Goal: Transaction & Acquisition: Purchase product/service

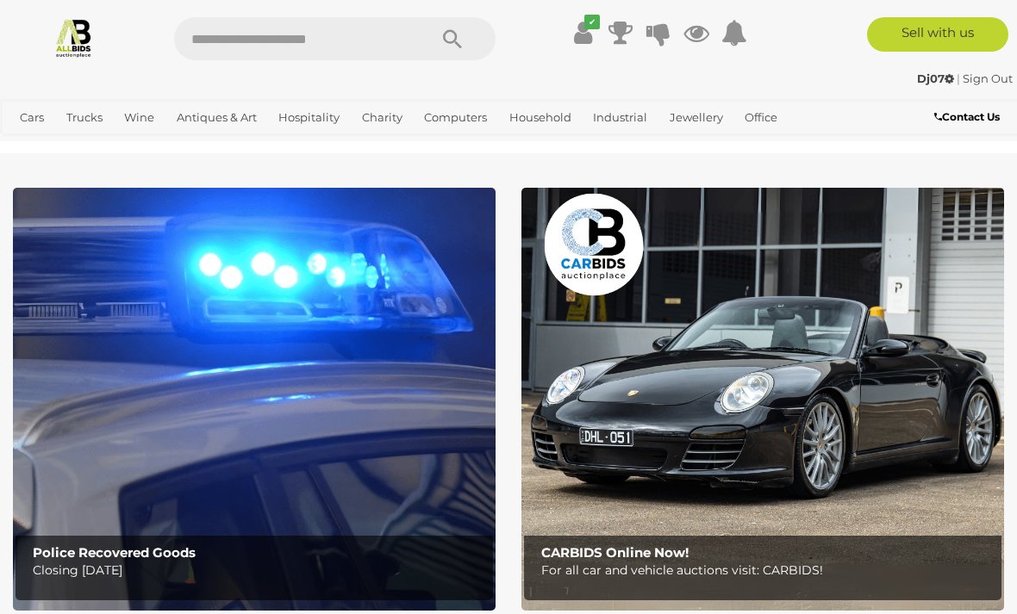
scroll to position [2, 0]
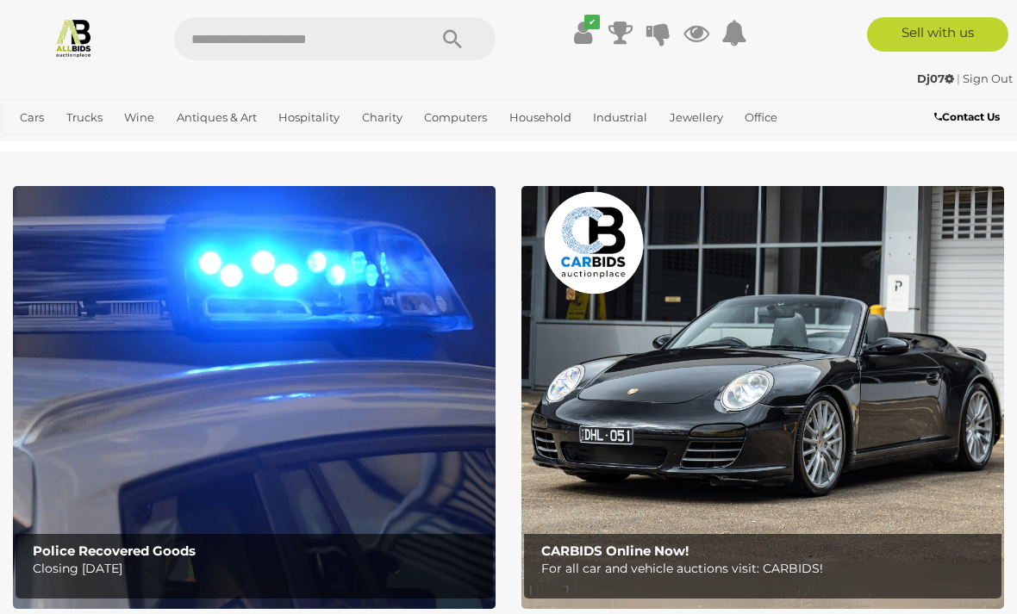
click at [0, 0] on link "China & Porcelain" at bounding box center [0, 0] width 0 height 0
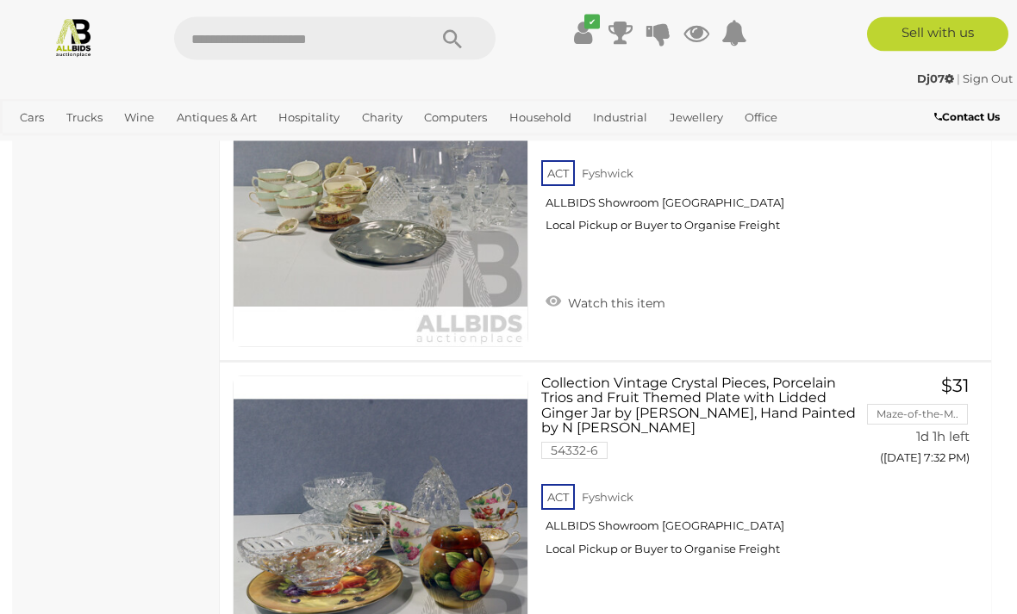
scroll to position [827, 0]
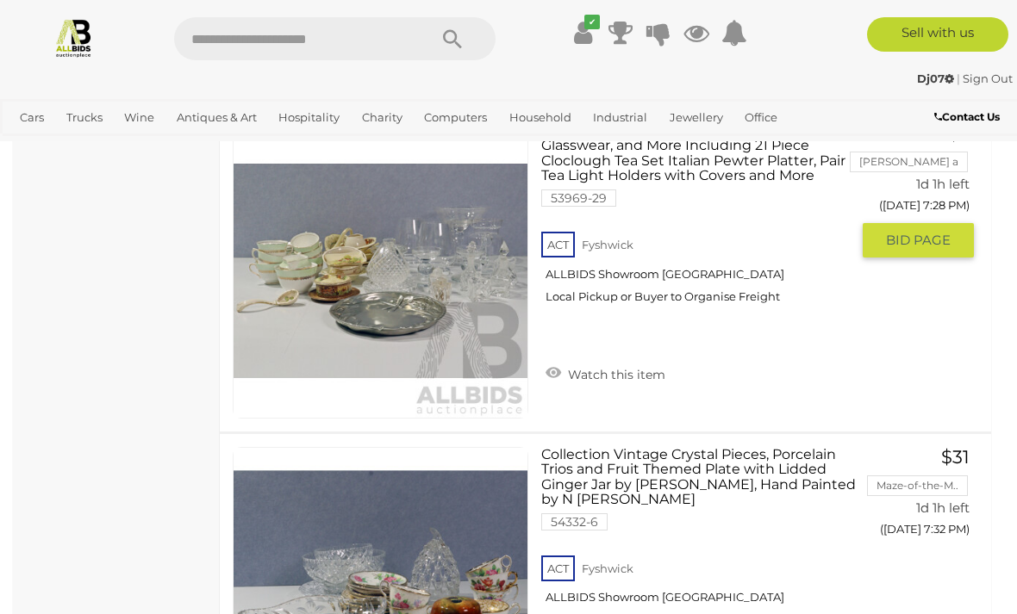
click at [918, 241] on span "BID PAGE" at bounding box center [918, 240] width 65 height 17
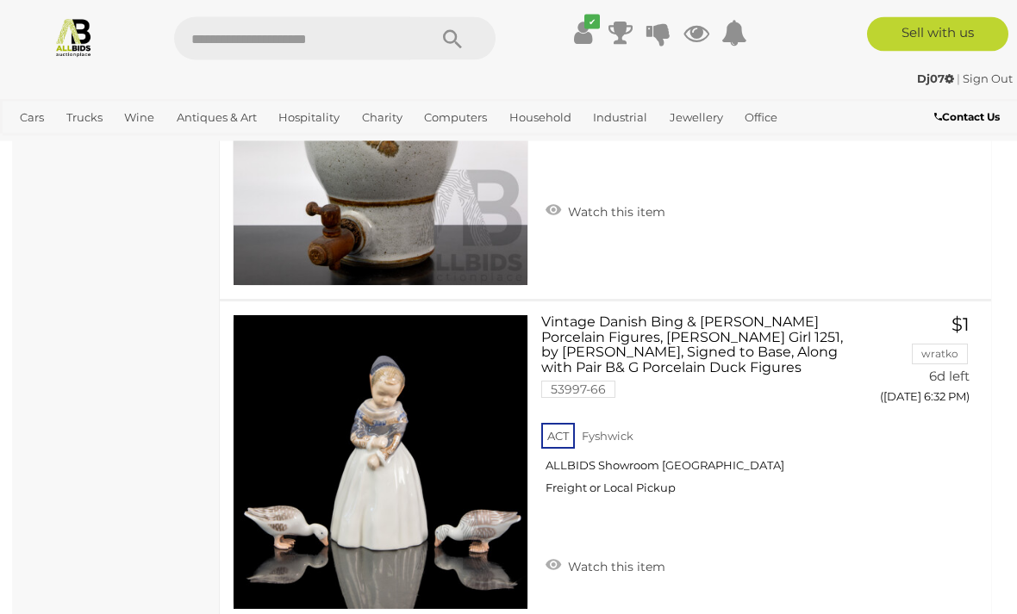
scroll to position [2579, 0]
click at [929, 439] on button "GO TO BID PAGE" at bounding box center [918, 432] width 111 height 34
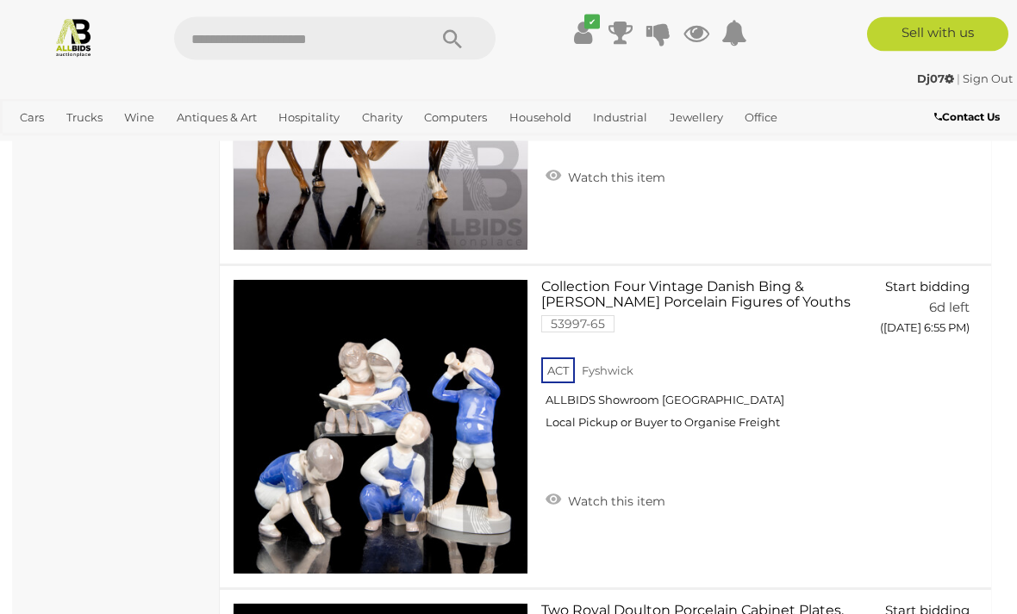
scroll to position [5207, 0]
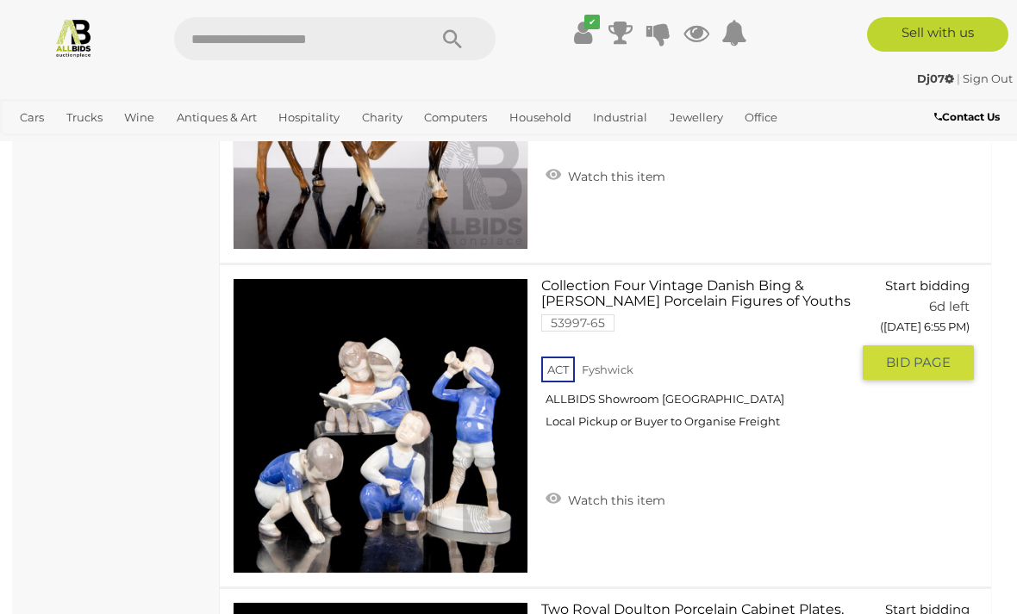
click at [930, 359] on span "BID PAGE" at bounding box center [918, 362] width 65 height 17
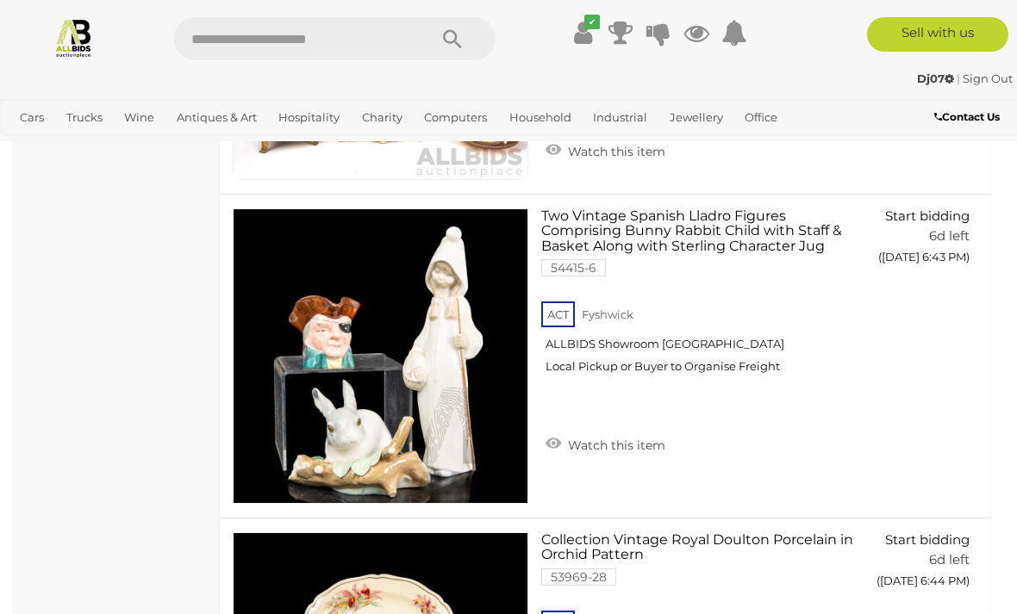
scroll to position [3981, 0]
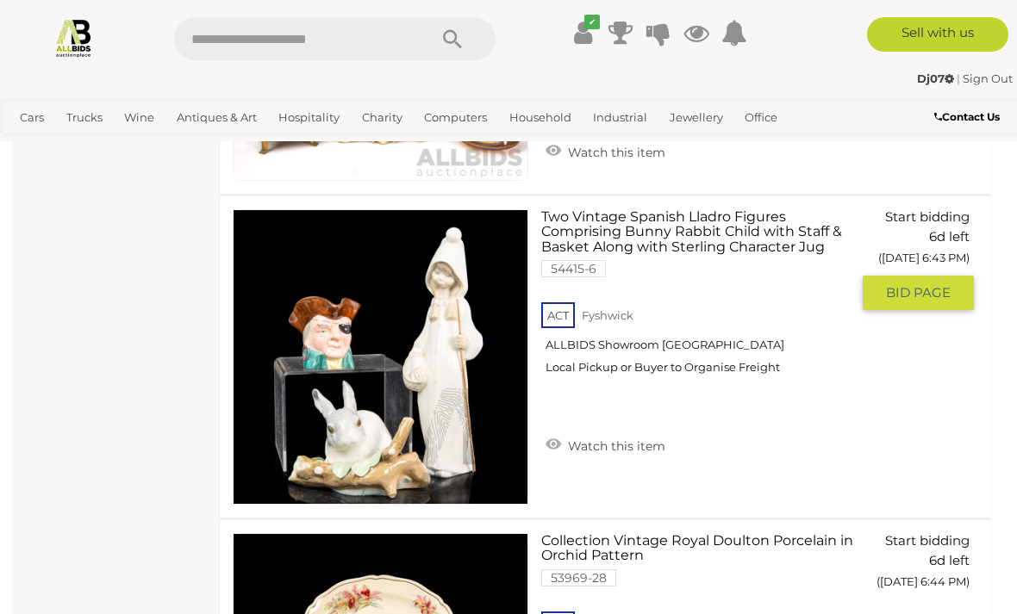
click at [919, 302] on span "BID PAGE" at bounding box center [918, 292] width 65 height 17
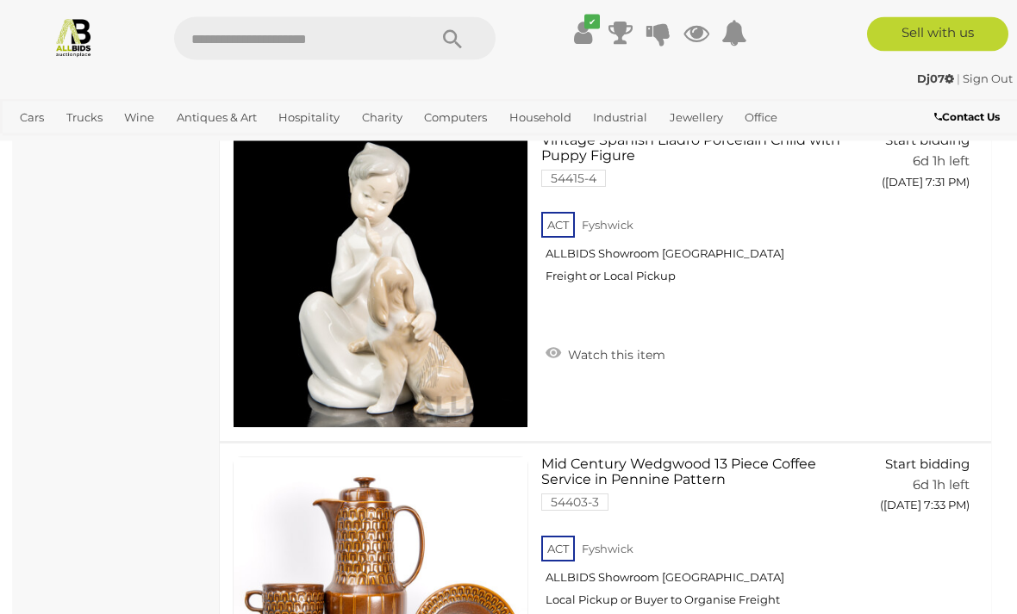
scroll to position [8227, 0]
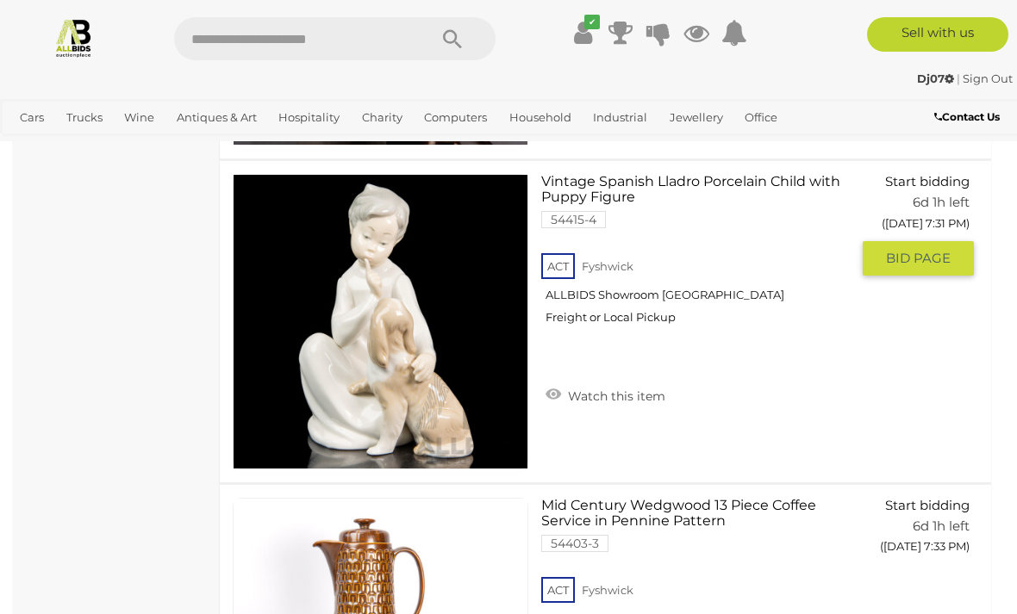
click at [924, 262] on span "BID PAGE" at bounding box center [918, 258] width 65 height 17
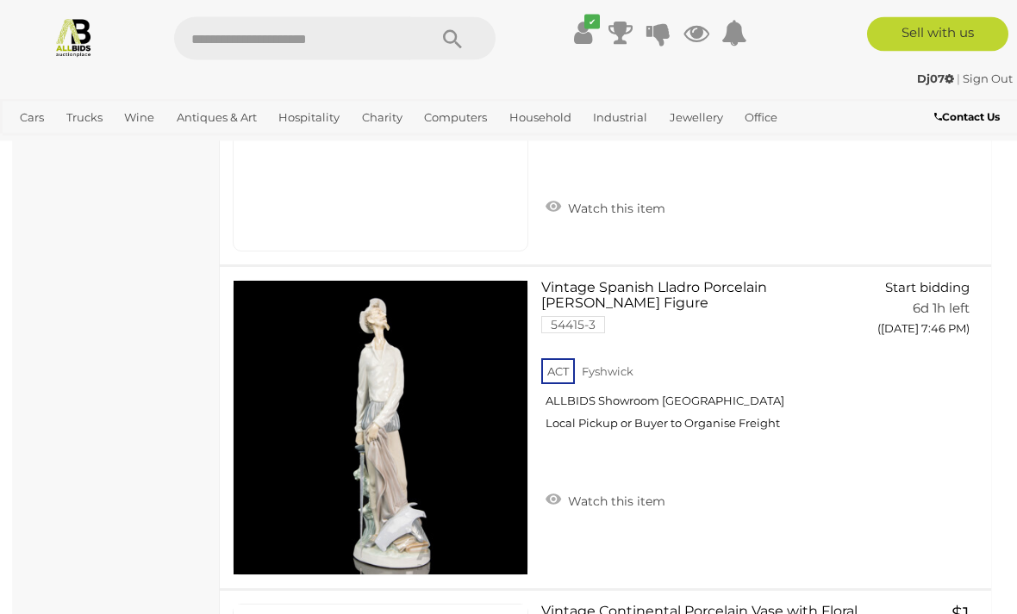
scroll to position [9417, 0]
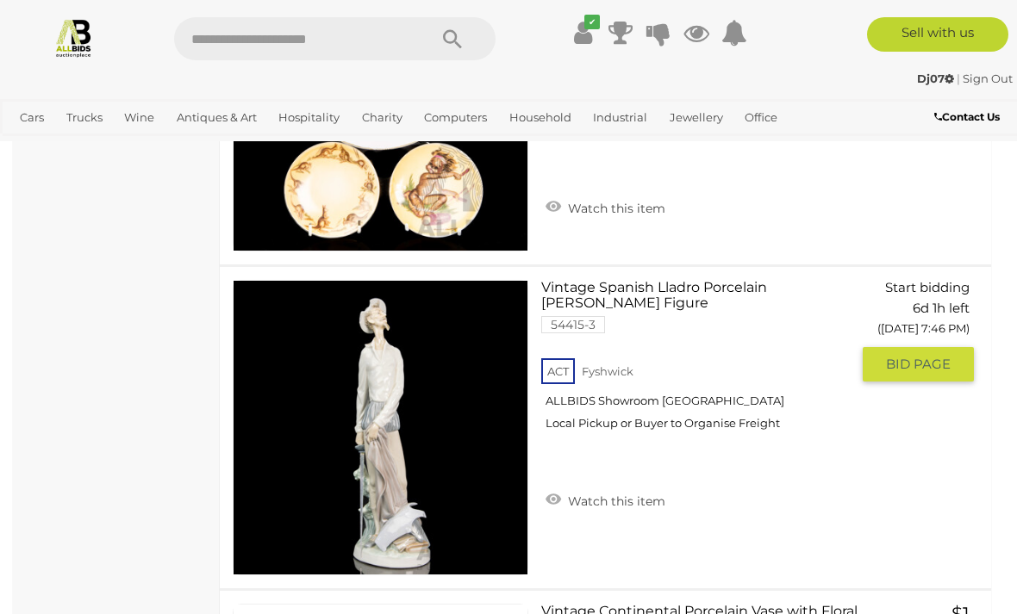
click at [1001, 388] on div "Vintage Spanish Lladro Porcelain Don Quixote Figure 54415-3 ACT Fyshwick ALLBID…" at bounding box center [605, 427] width 797 height 321
click at [928, 369] on span "BID PAGE" at bounding box center [918, 364] width 65 height 17
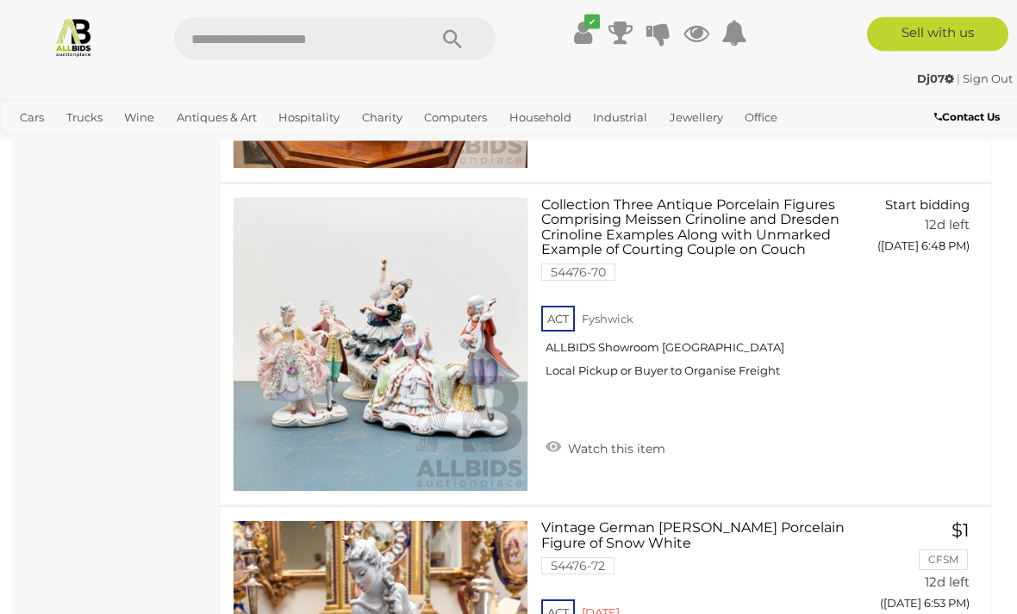
scroll to position [11444, 0]
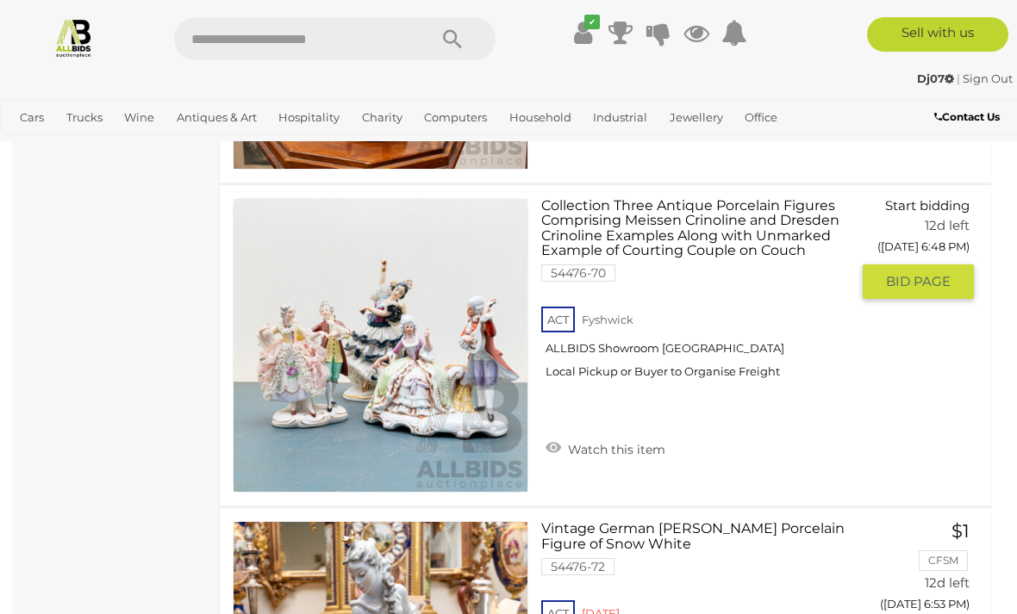
click at [926, 278] on span "BID PAGE" at bounding box center [918, 281] width 65 height 17
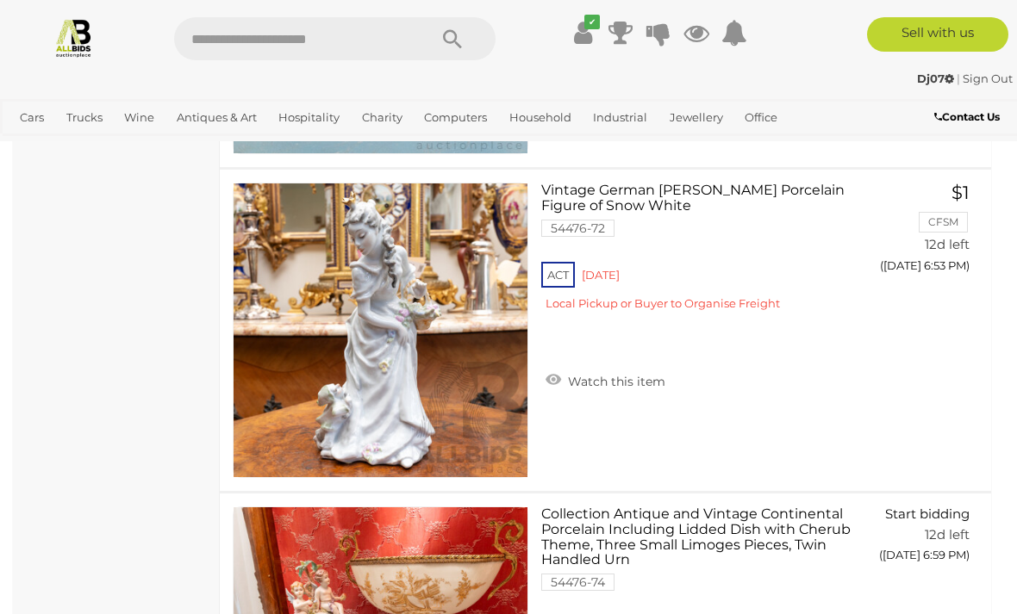
scroll to position [11782, 0]
click at [935, 301] on span "BID PAGE" at bounding box center [918, 300] width 65 height 17
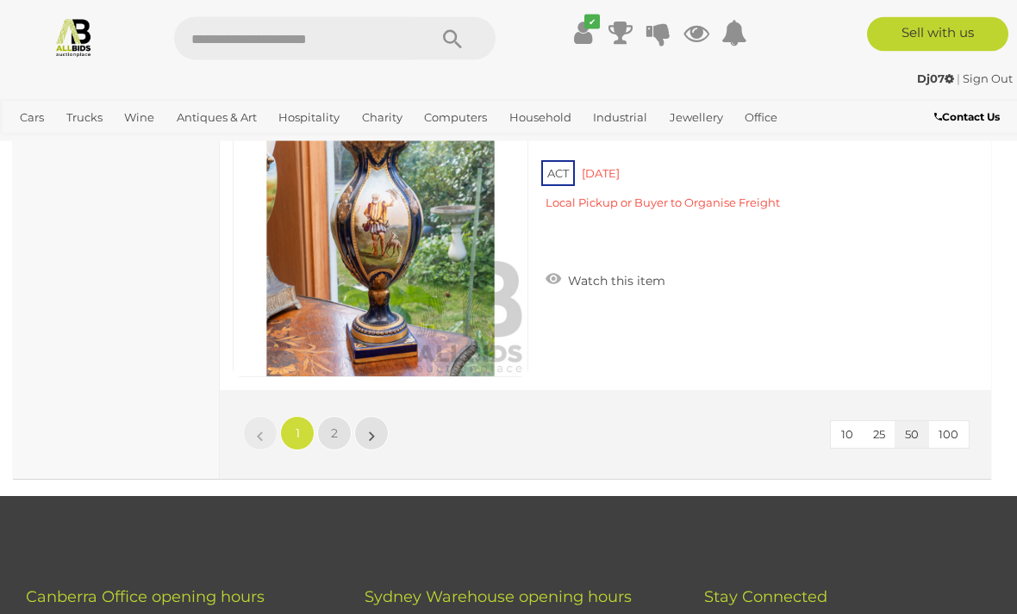
scroll to position [16095, 0]
click at [332, 422] on link "2" at bounding box center [334, 433] width 34 height 34
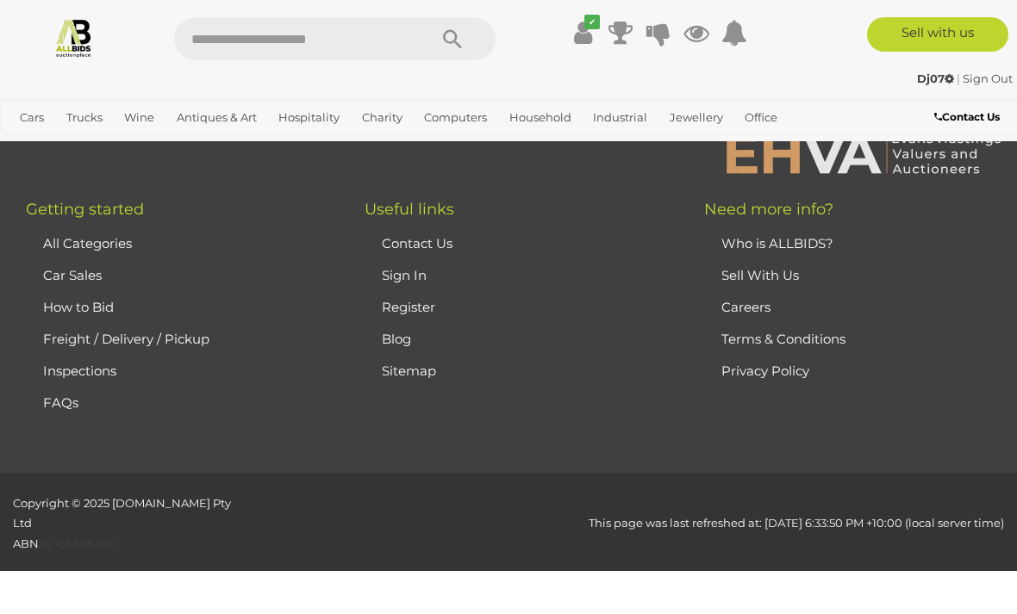
scroll to position [114, 0]
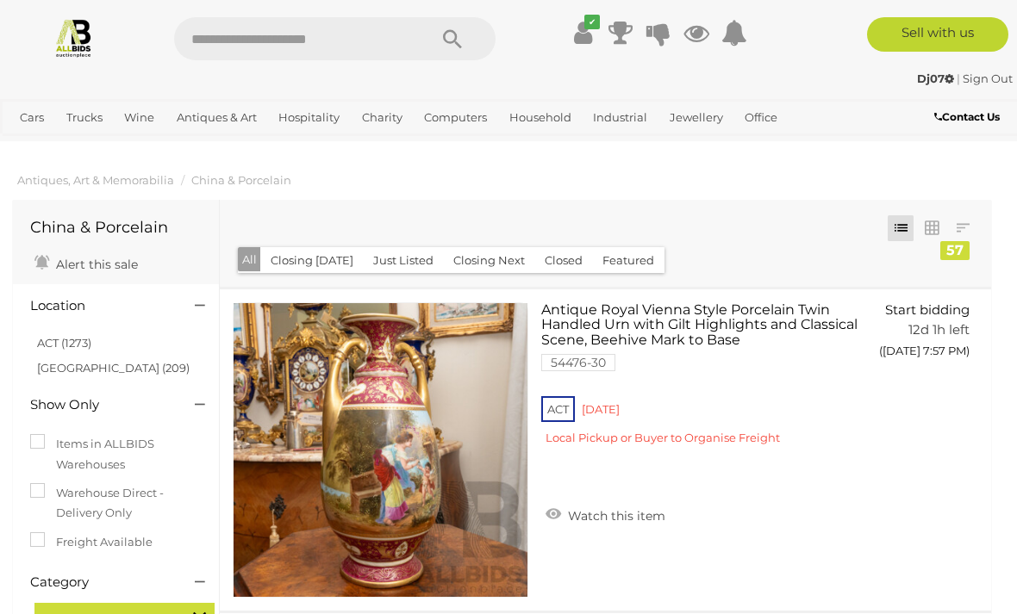
click at [0, 0] on link "Notebook / Laptop Accessories" at bounding box center [0, 0] width 0 height 0
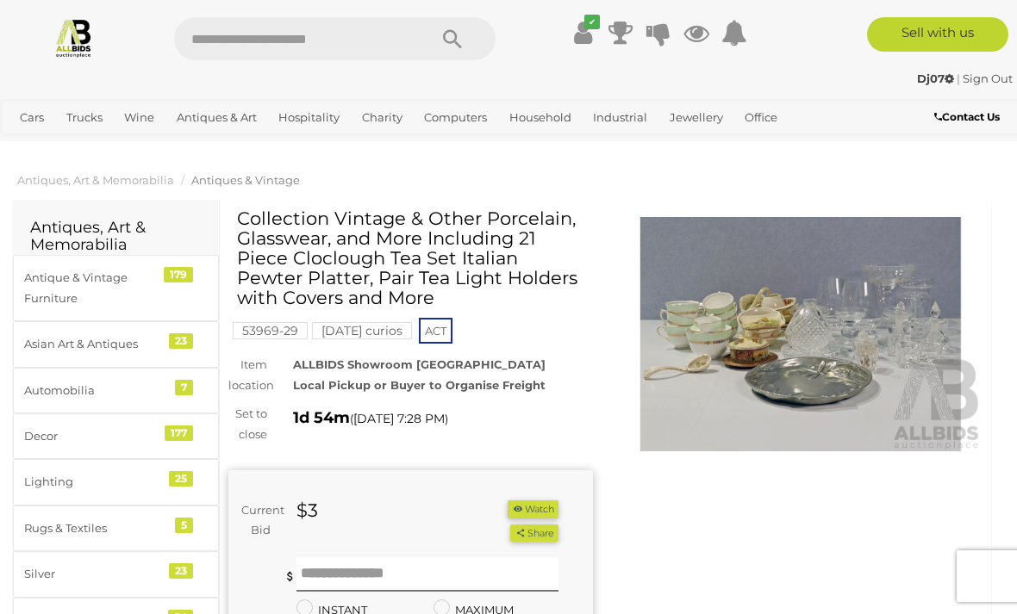
click at [727, 345] on img at bounding box center [801, 334] width 365 height 234
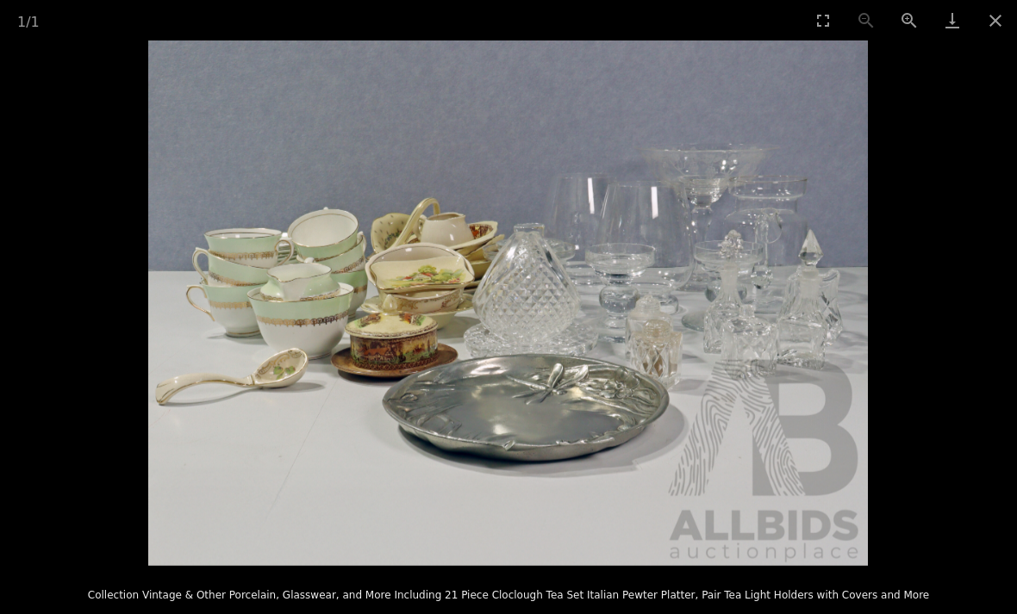
click at [997, 7] on button "Close gallery" at bounding box center [995, 20] width 43 height 41
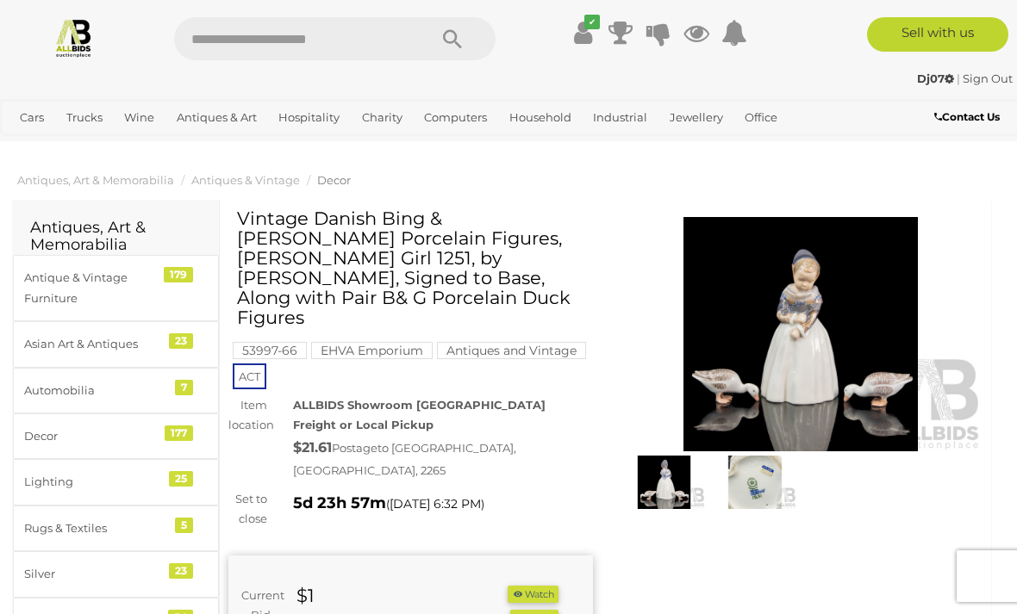
click at [758, 481] on img at bounding box center [755, 482] width 83 height 53
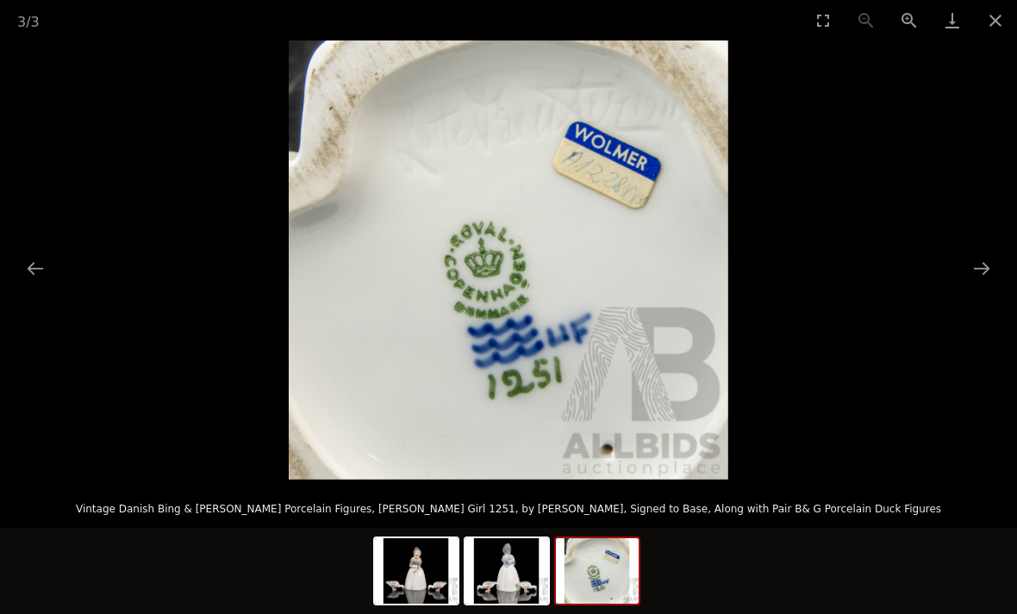
click at [1014, 15] on button "Close gallery" at bounding box center [995, 20] width 43 height 41
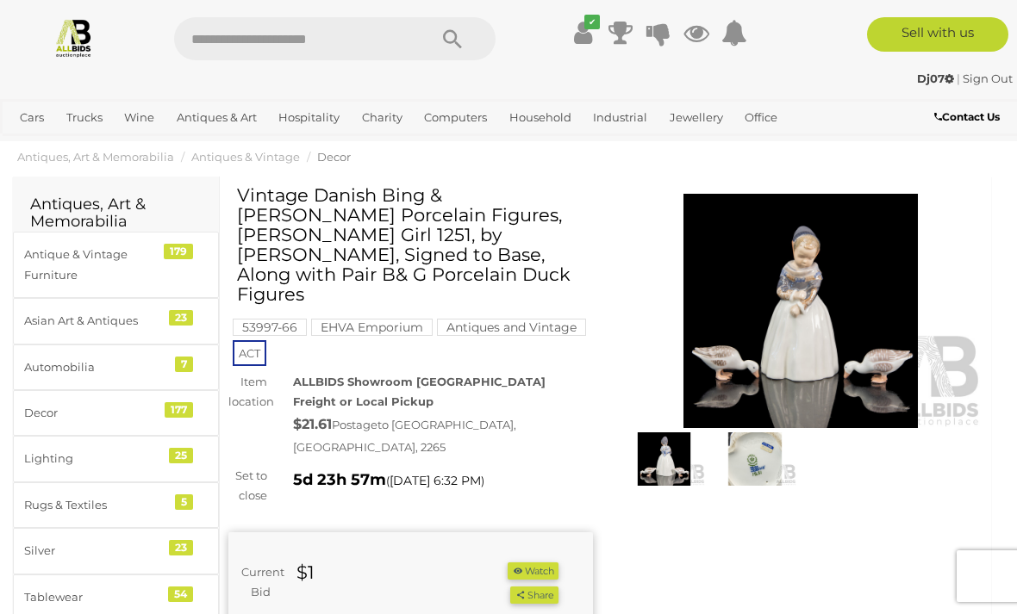
scroll to position [19, 0]
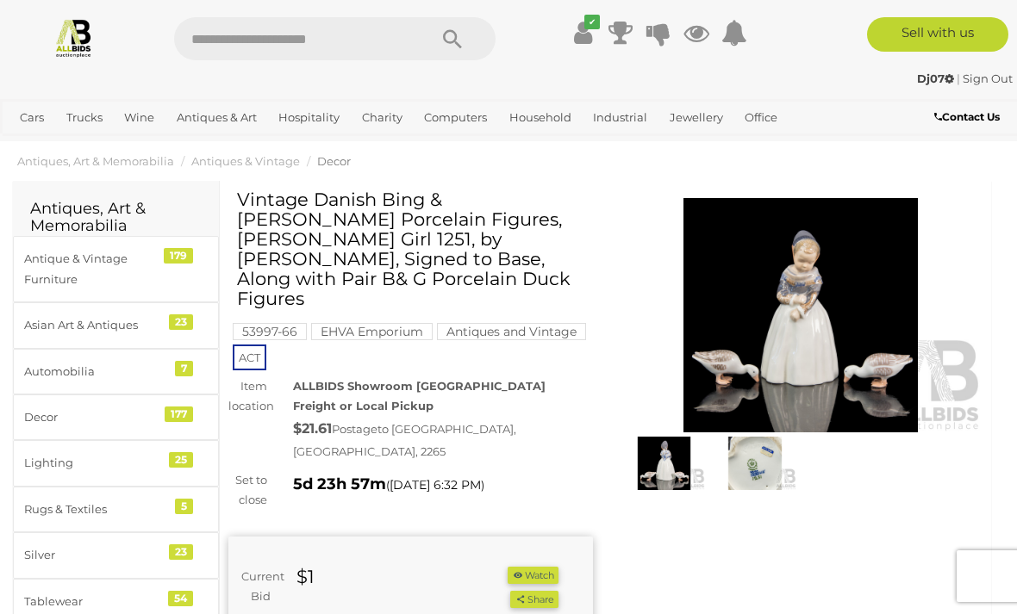
click at [539, 567] on button "Watch" at bounding box center [533, 576] width 50 height 18
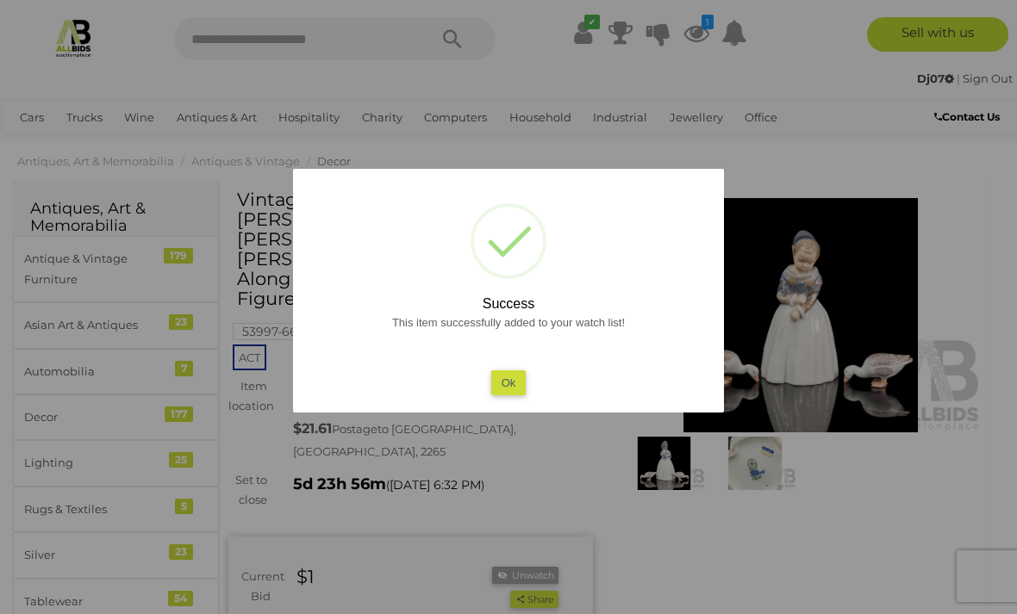
click at [772, 118] on div at bounding box center [508, 307] width 1017 height 614
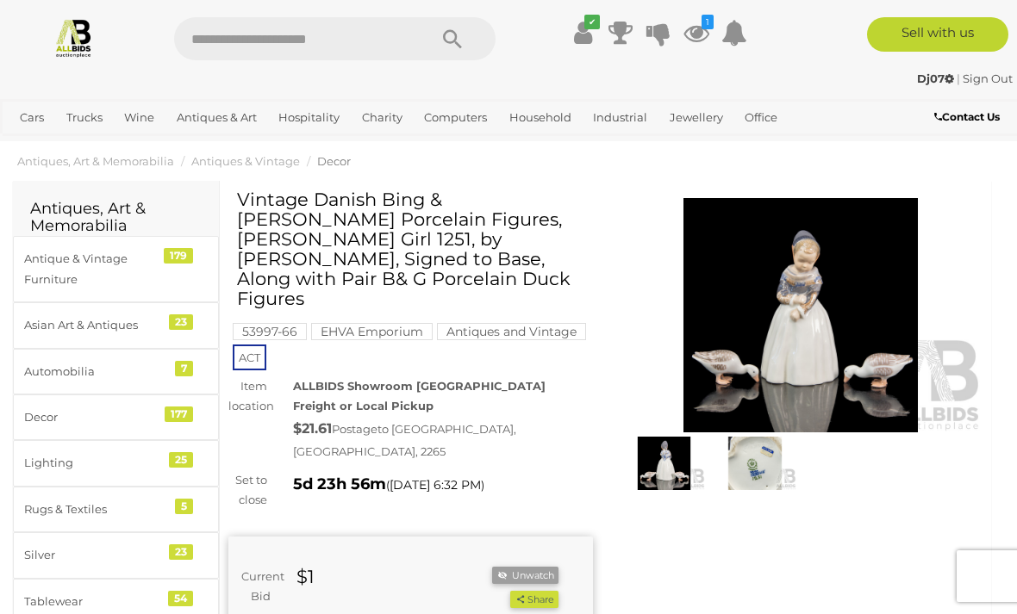
scroll to position [0, 0]
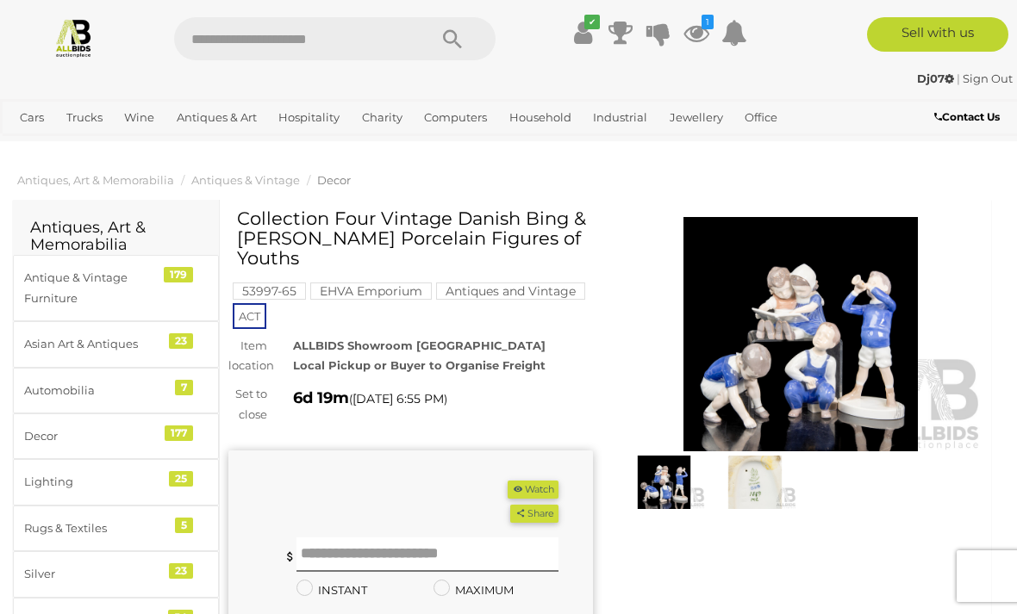
click at [543, 481] on button "Watch" at bounding box center [533, 490] width 50 height 18
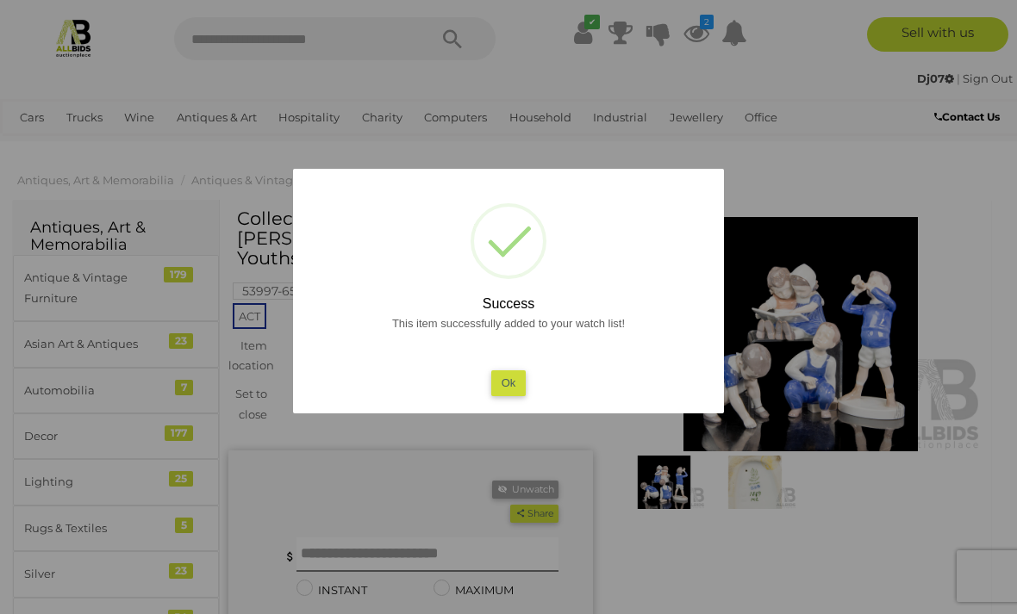
click at [525, 372] on button "Ok" at bounding box center [508, 383] width 35 height 25
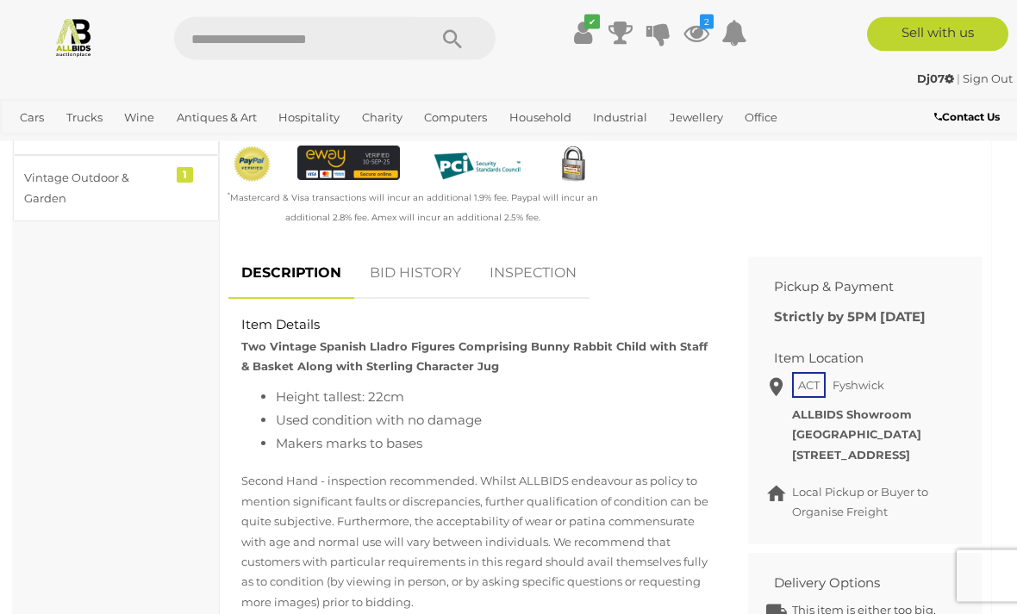
scroll to position [614, 0]
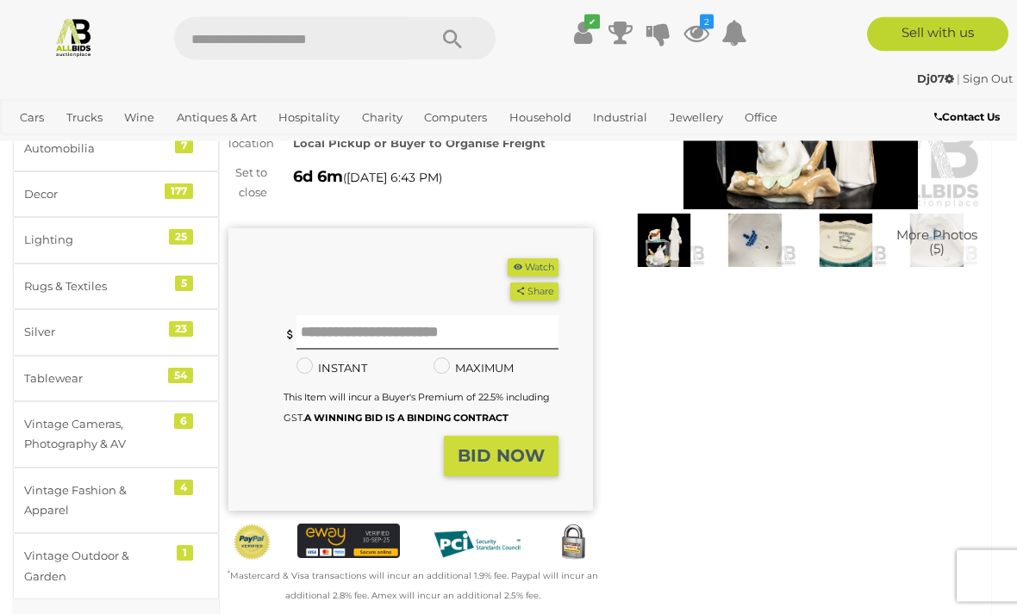
click at [541, 264] on button "Watch" at bounding box center [533, 268] width 50 height 18
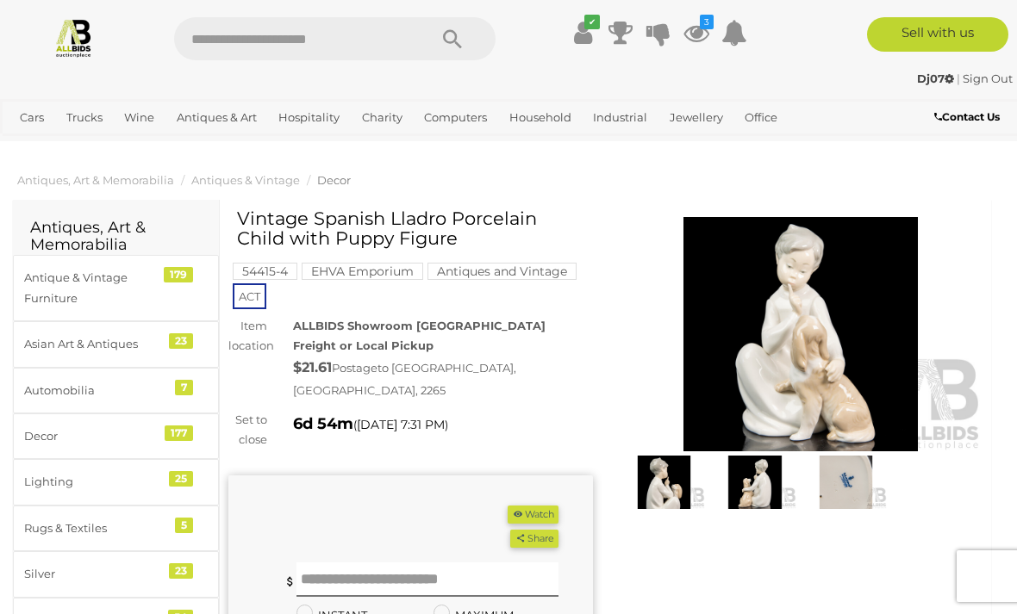
click at [534, 479] on div "(Min $1) Share Facebook Twitter" at bounding box center [410, 617] width 365 height 283
click at [545, 506] on button "Watch" at bounding box center [533, 515] width 50 height 18
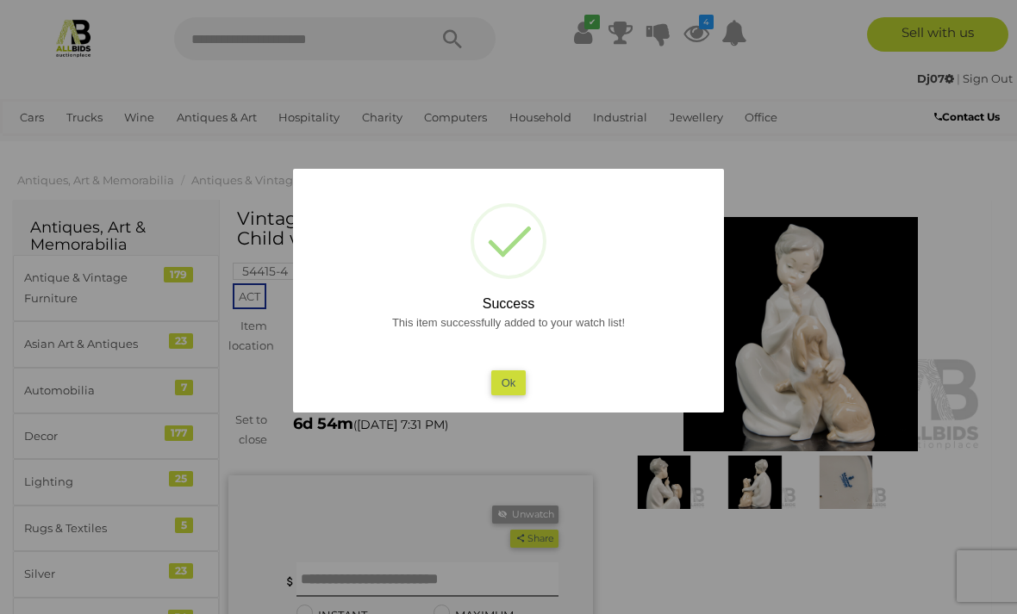
click at [518, 379] on button "Ok" at bounding box center [508, 383] width 35 height 25
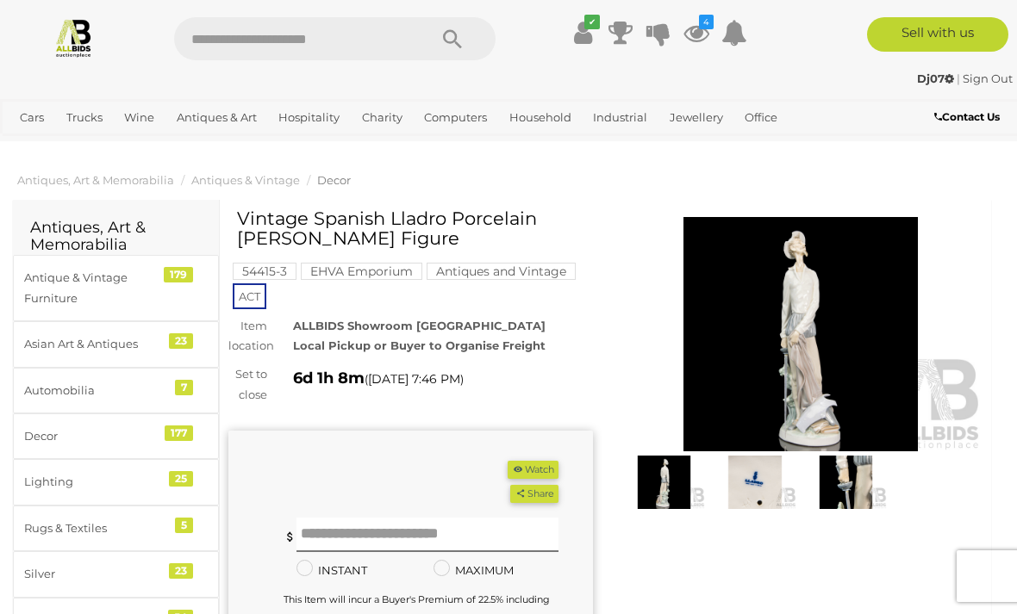
click at [541, 465] on button "Watch" at bounding box center [533, 470] width 50 height 18
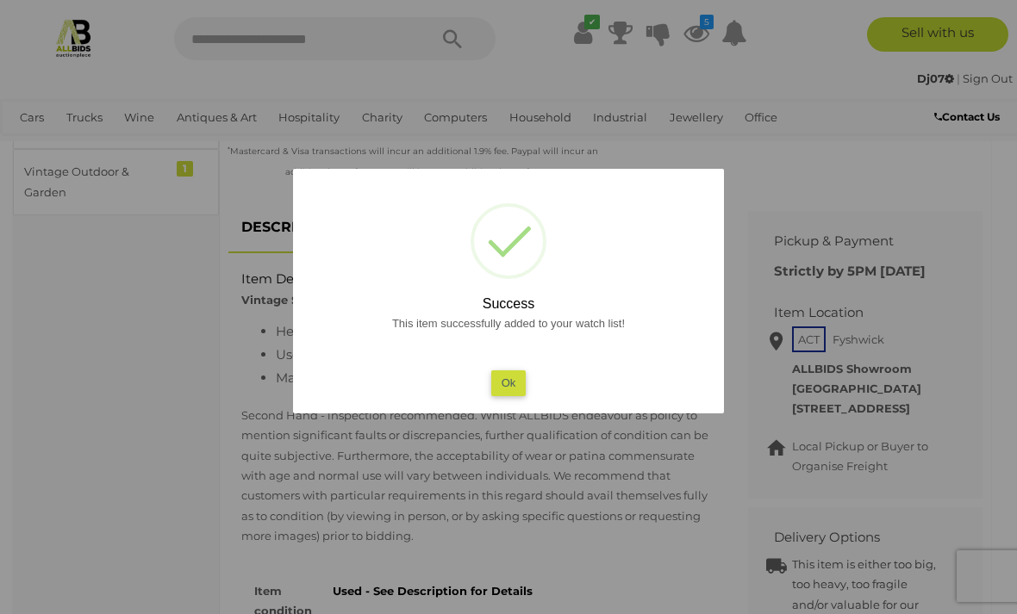
scroll to position [656, 0]
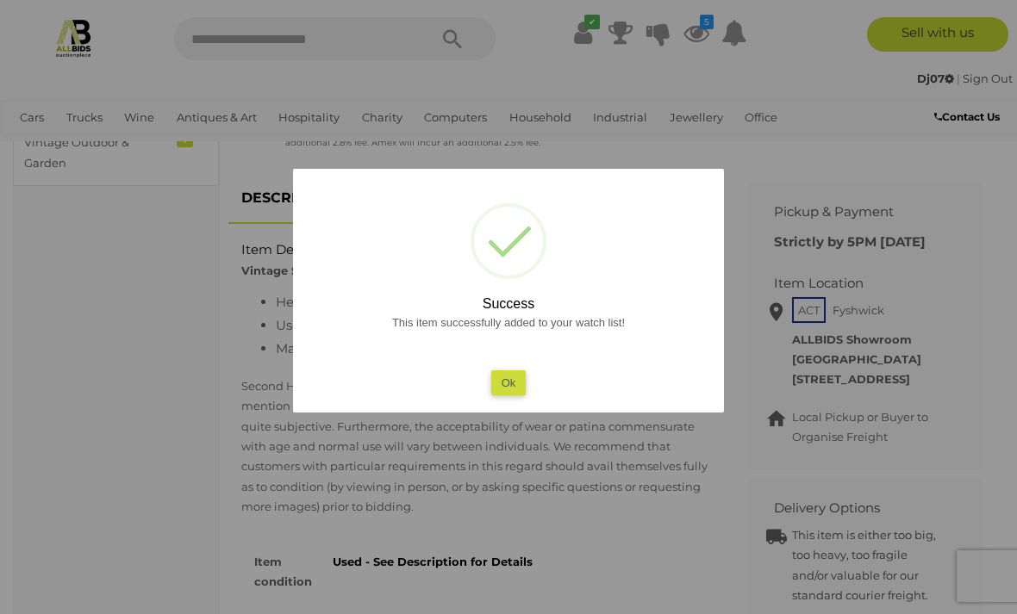
click at [511, 396] on button "Ok" at bounding box center [508, 383] width 35 height 25
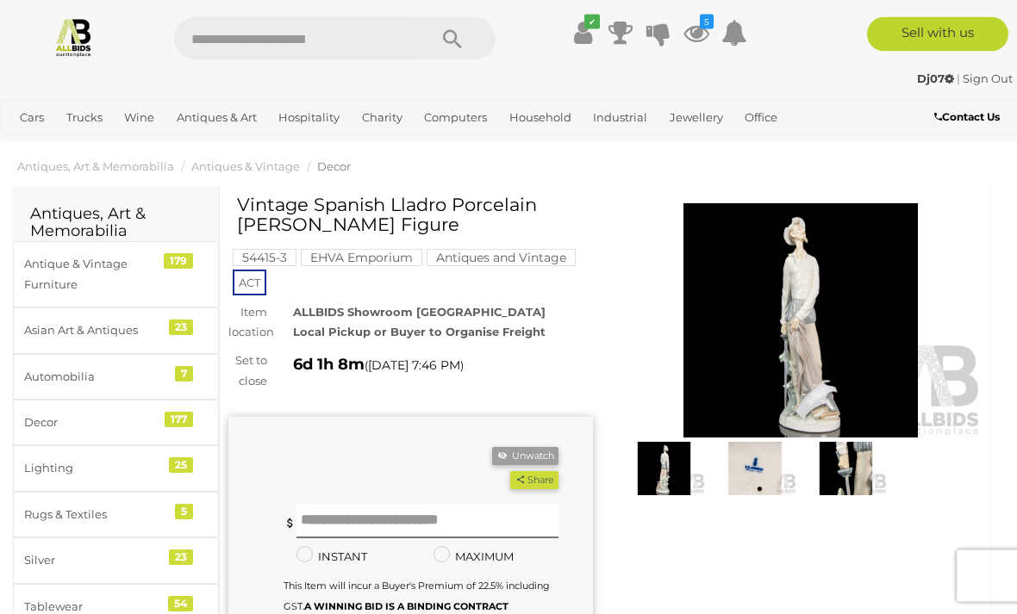
scroll to position [0, 0]
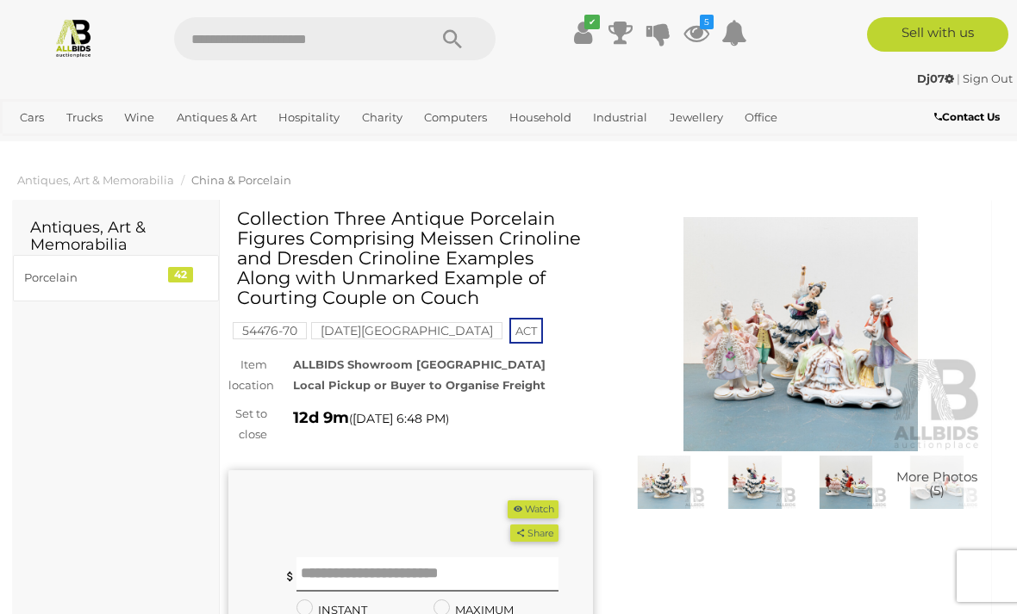
click at [546, 494] on div "(Min $1) Share Facebook Twitter" at bounding box center [410, 612] width 365 height 283
click at [544, 502] on button "Watch" at bounding box center [533, 510] width 50 height 18
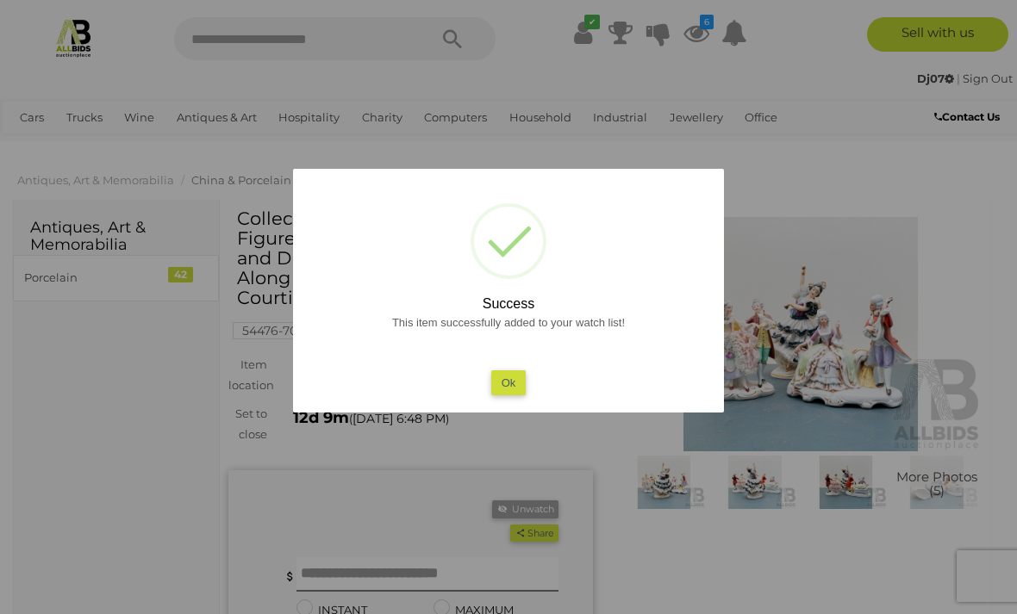
click at [509, 392] on button "Ok" at bounding box center [508, 383] width 35 height 25
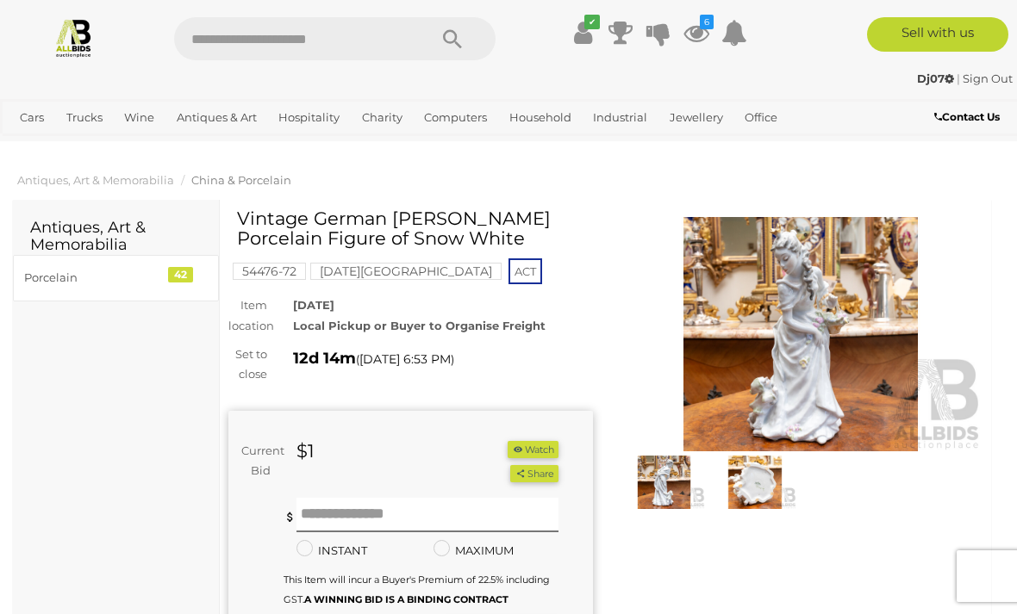
click at [540, 443] on button "Watch" at bounding box center [533, 450] width 50 height 18
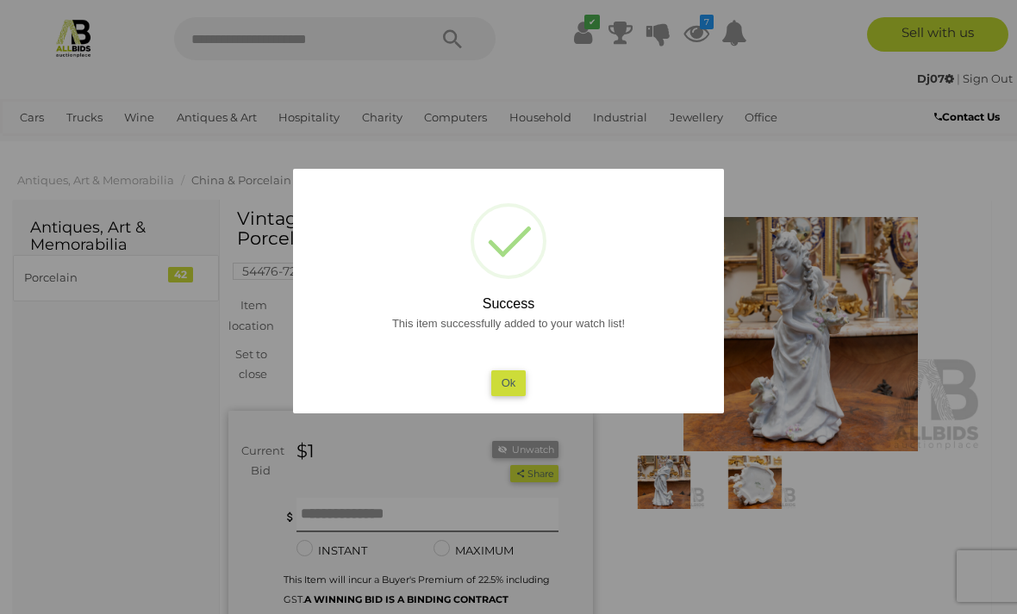
scroll to position [1, 0]
click at [518, 384] on button "Ok" at bounding box center [508, 383] width 35 height 25
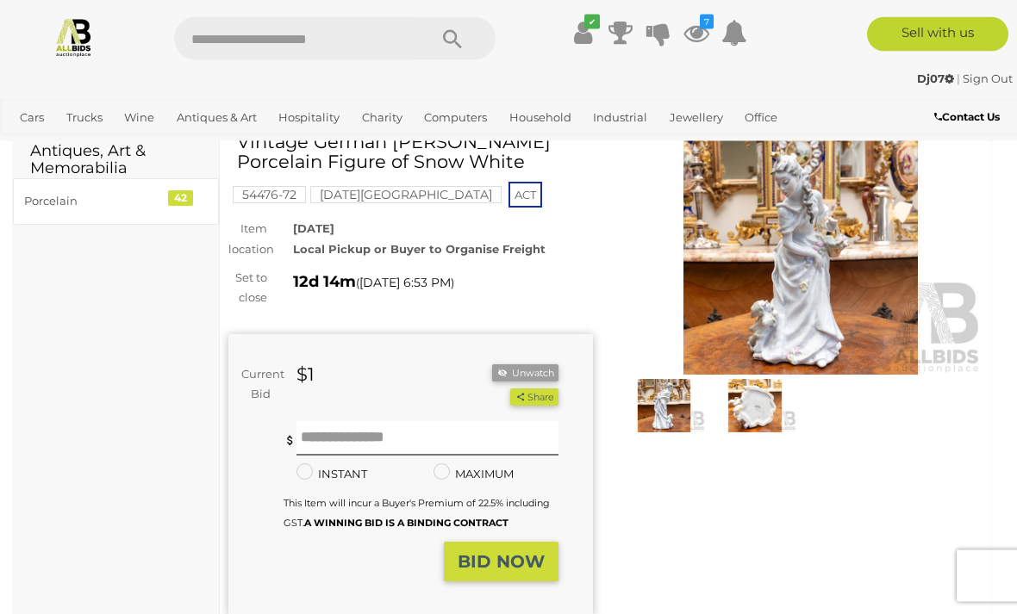
scroll to position [0, 0]
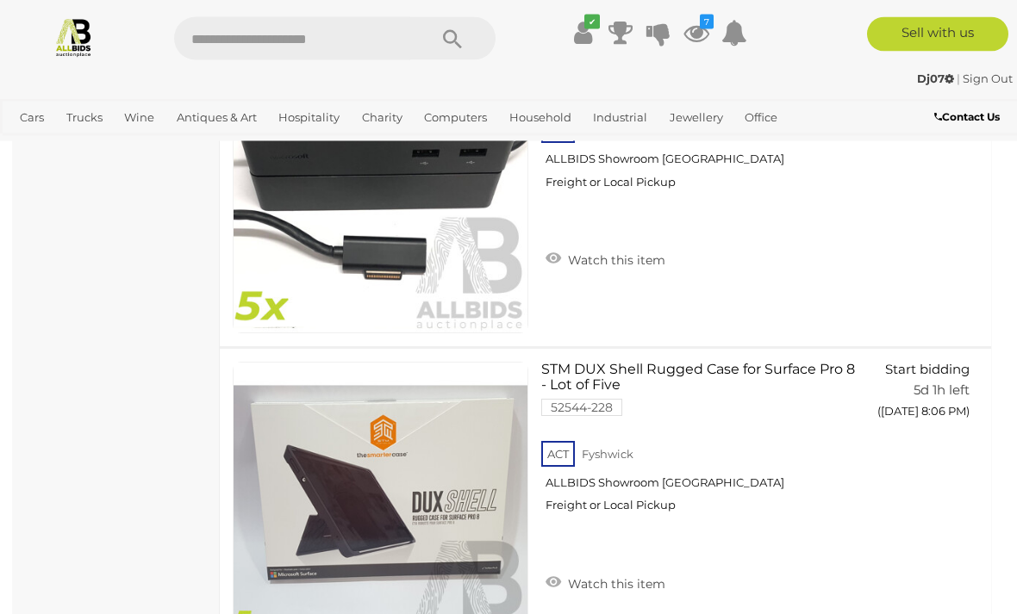
scroll to position [1236, 0]
click at [0, 0] on link "Computers" at bounding box center [0, 0] width 0 height 0
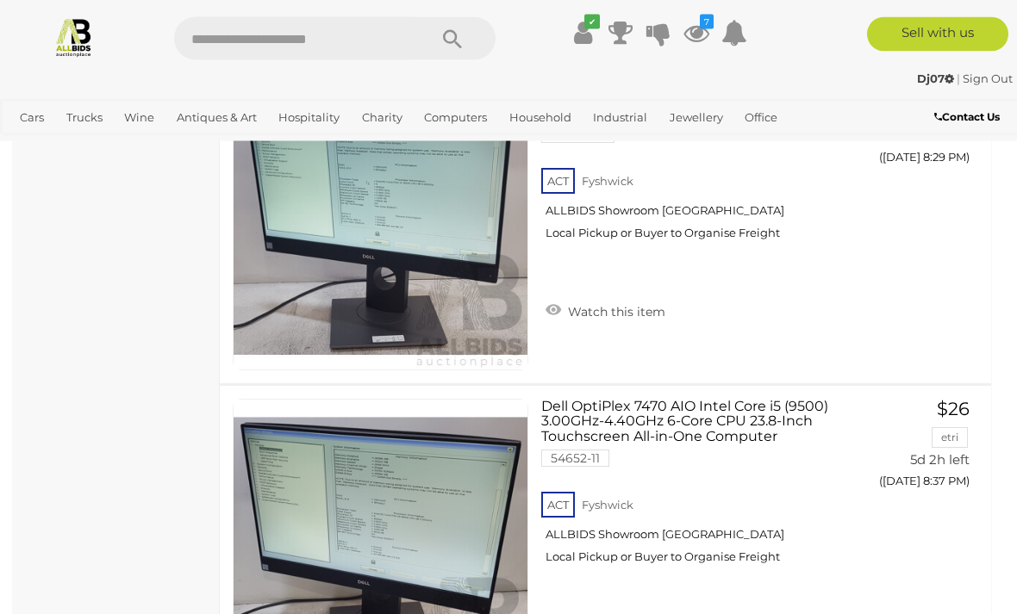
scroll to position [6899, 0]
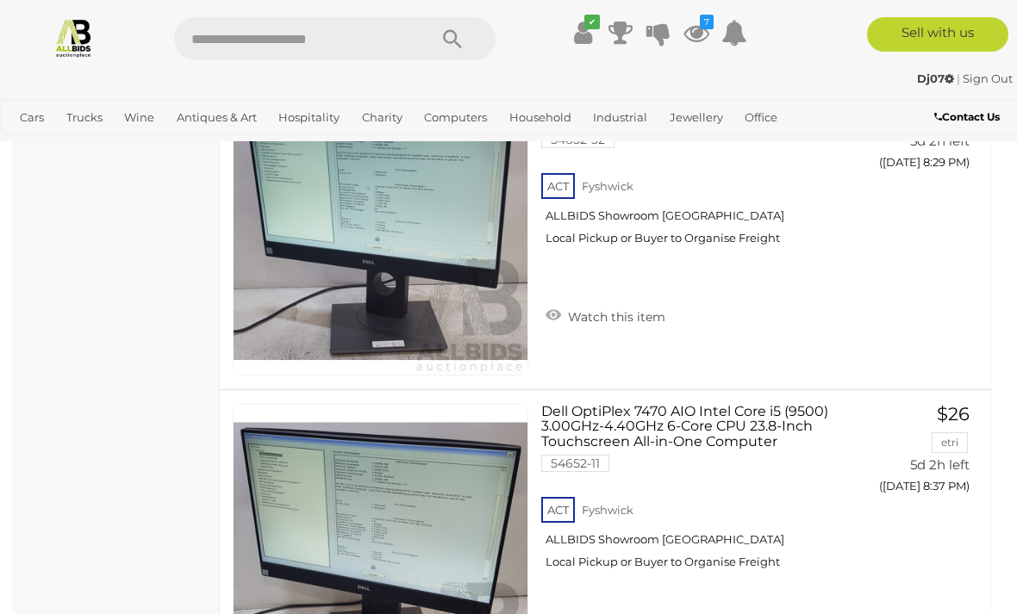
click at [0, 0] on link "Multimedia Accessories" at bounding box center [0, 0] width 0 height 0
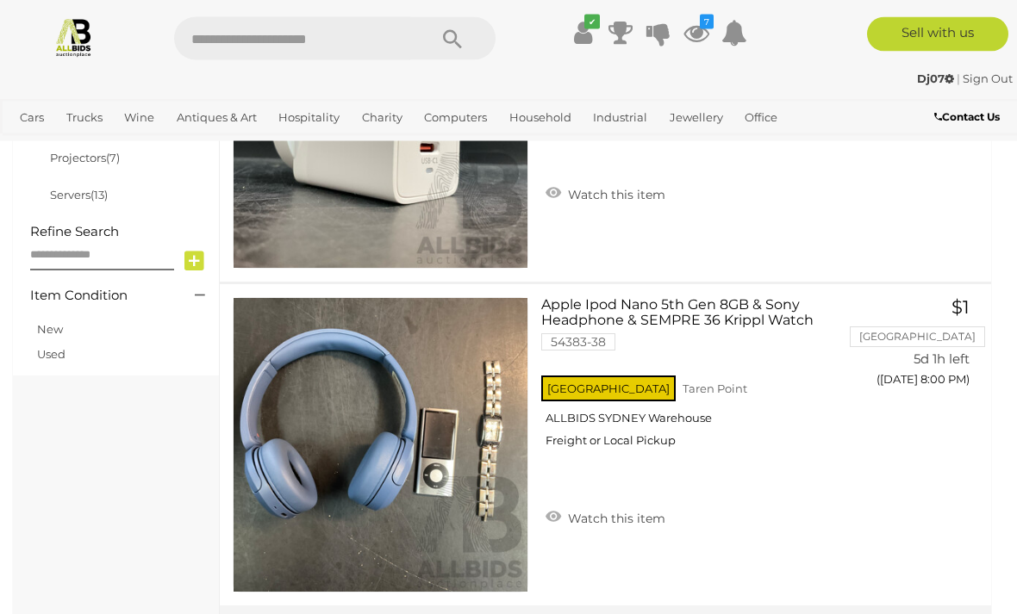
scroll to position [827, 0]
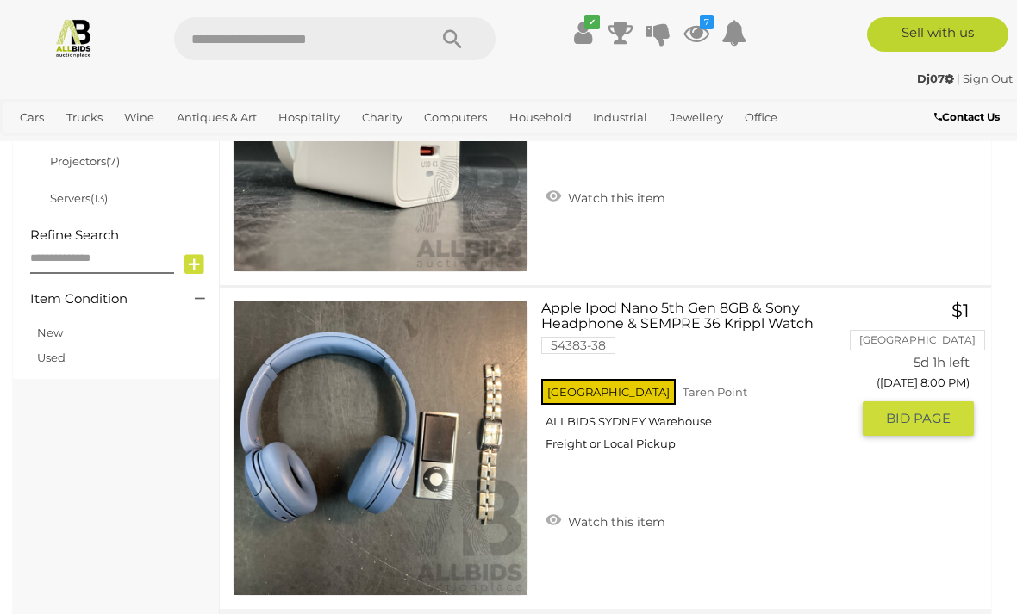
click at [939, 410] on span "BID PAGE" at bounding box center [918, 418] width 65 height 17
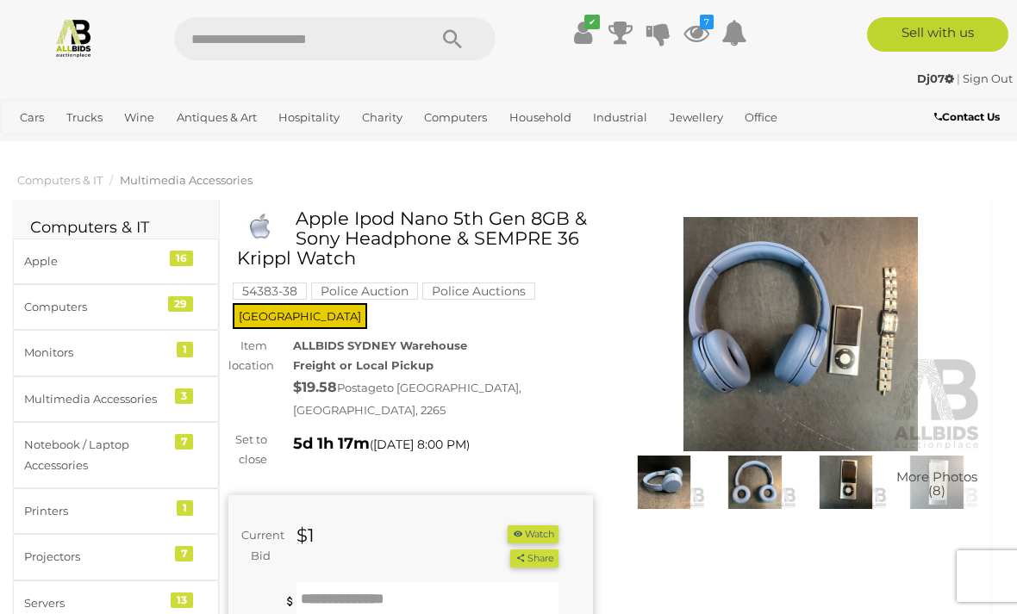
click at [77, 269] on div "Apple" at bounding box center [95, 262] width 142 height 20
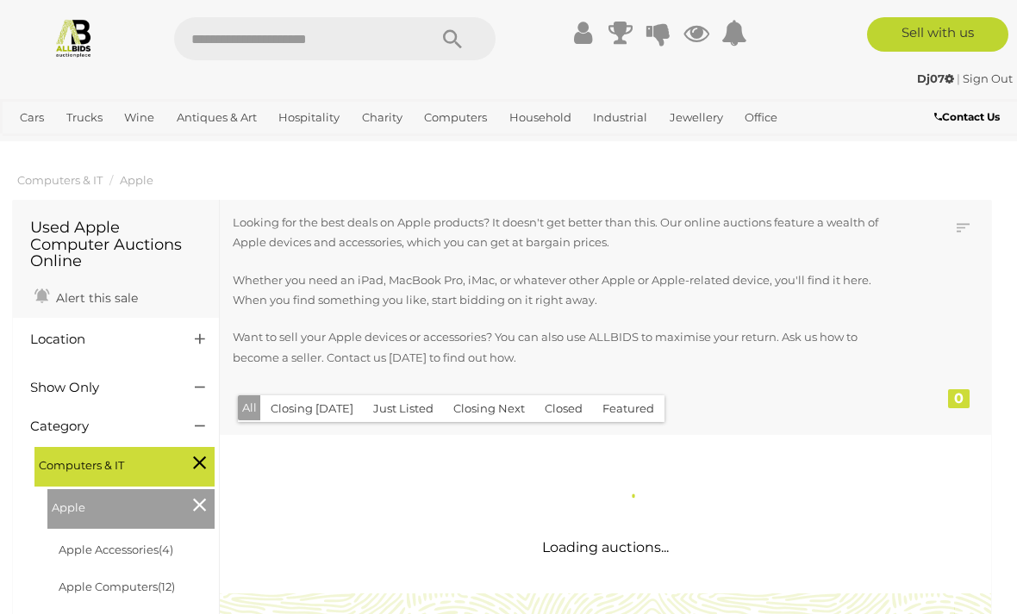
click at [87, 275] on div "Alert this sale" at bounding box center [115, 294] width 197 height 39
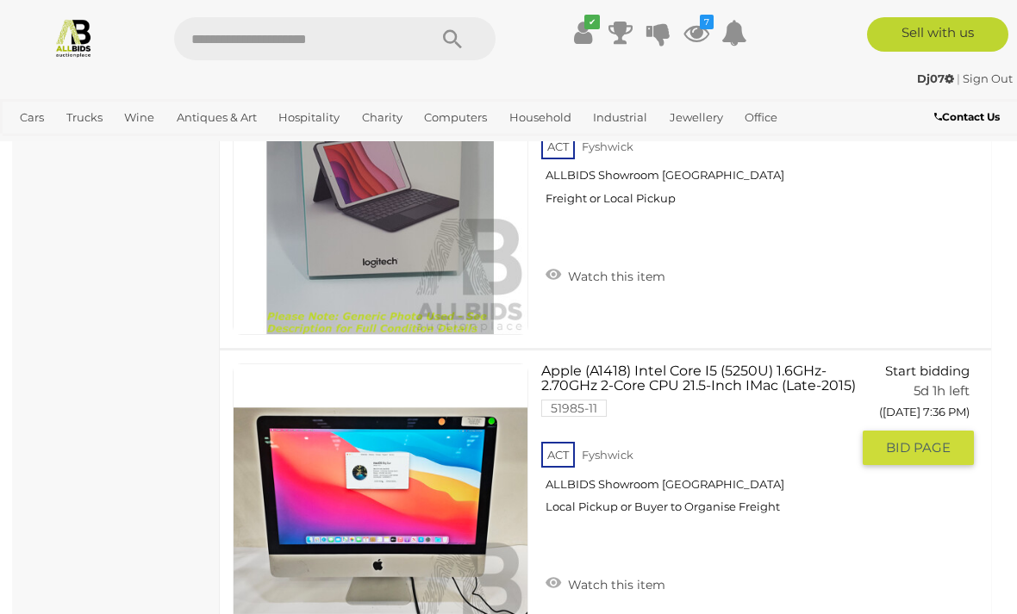
scroll to position [1087, 0]
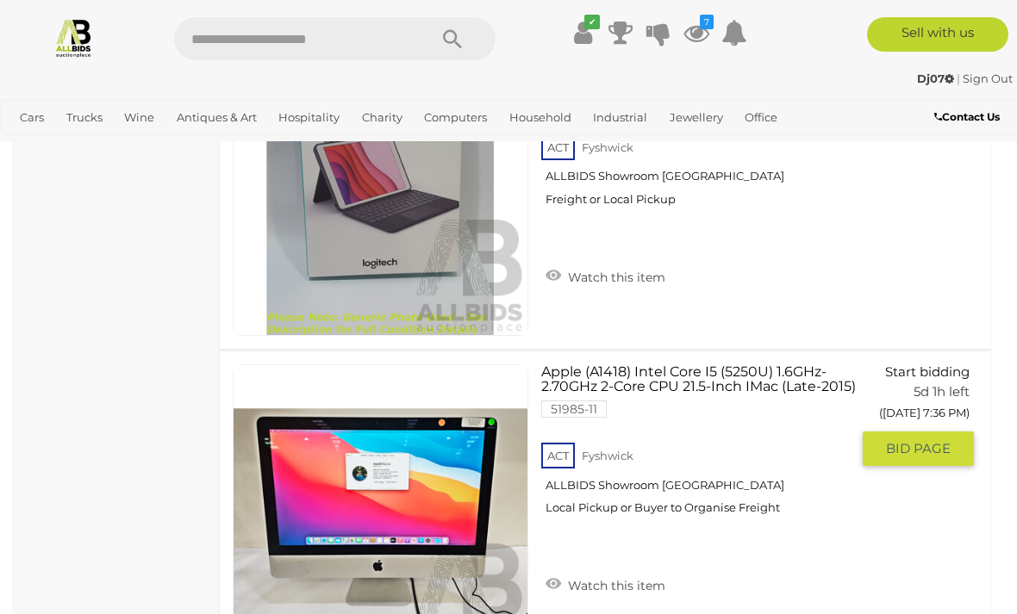
click at [920, 446] on span "BID PAGE" at bounding box center [918, 448] width 65 height 17
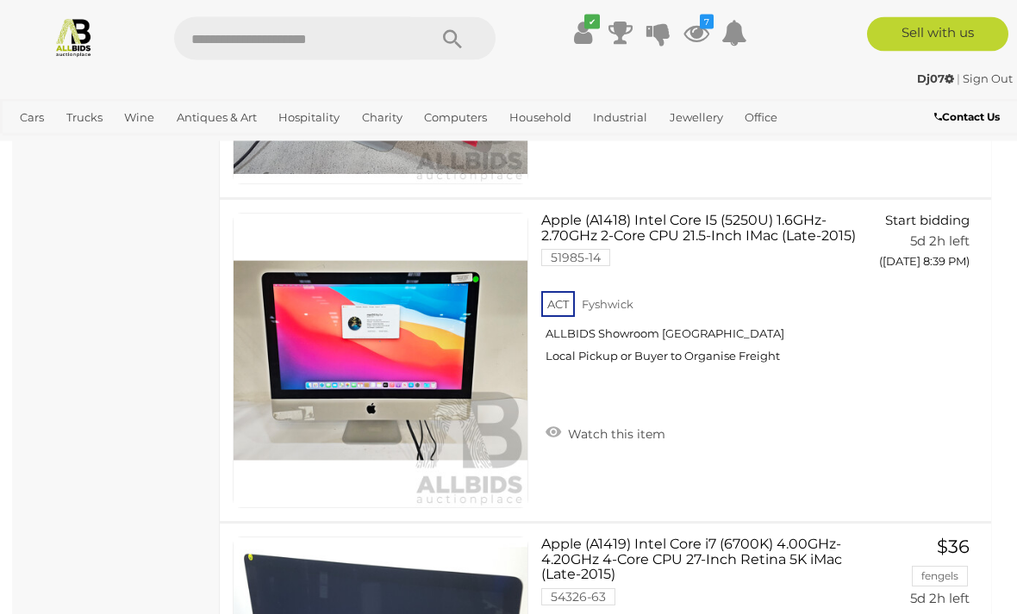
scroll to position [3830, 0]
click at [928, 296] on span "BID PAGE" at bounding box center [918, 297] width 65 height 17
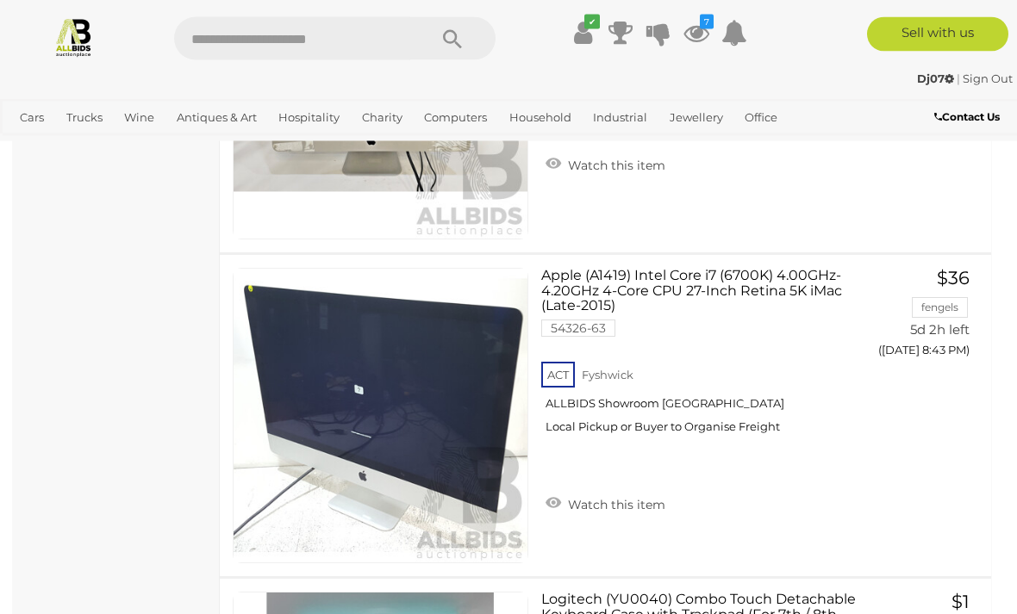
scroll to position [4099, 0]
click at [926, 392] on button "GO TO BID PAGE" at bounding box center [918, 386] width 111 height 34
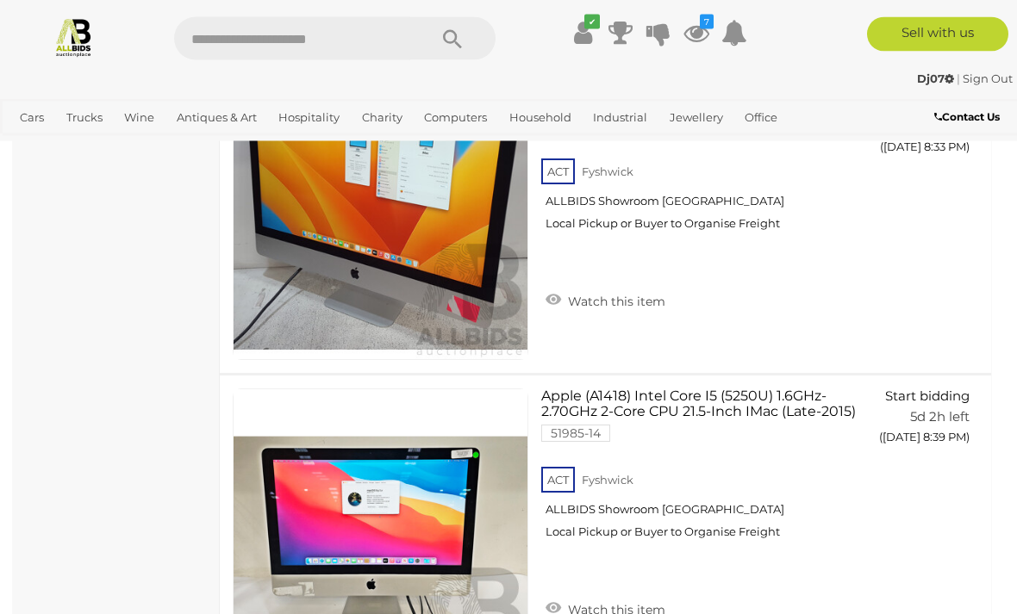
scroll to position [3654, 0]
click at [709, 29] on icon at bounding box center [696, 32] width 26 height 31
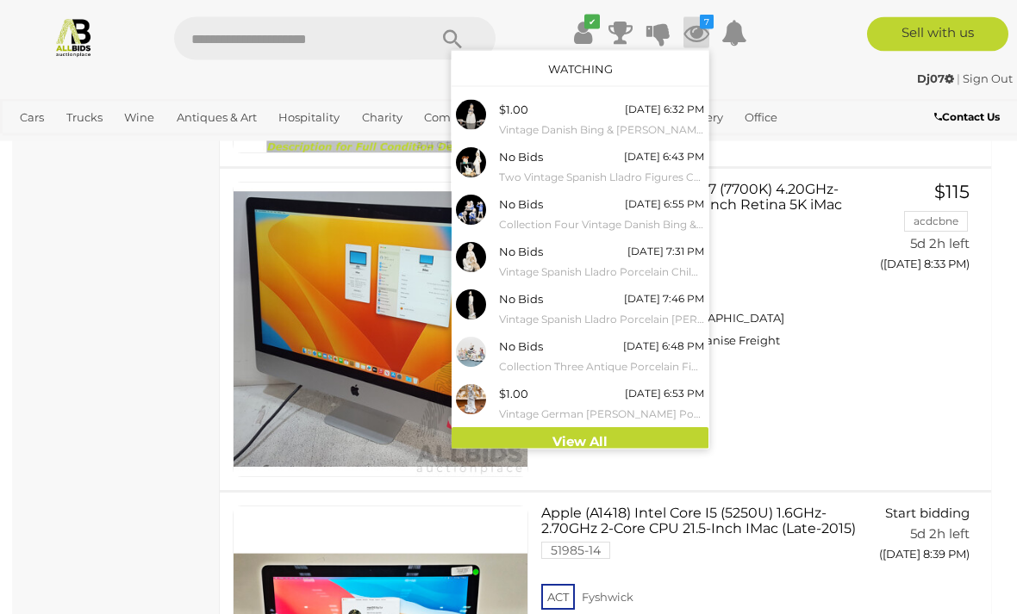
scroll to position [3455, 0]
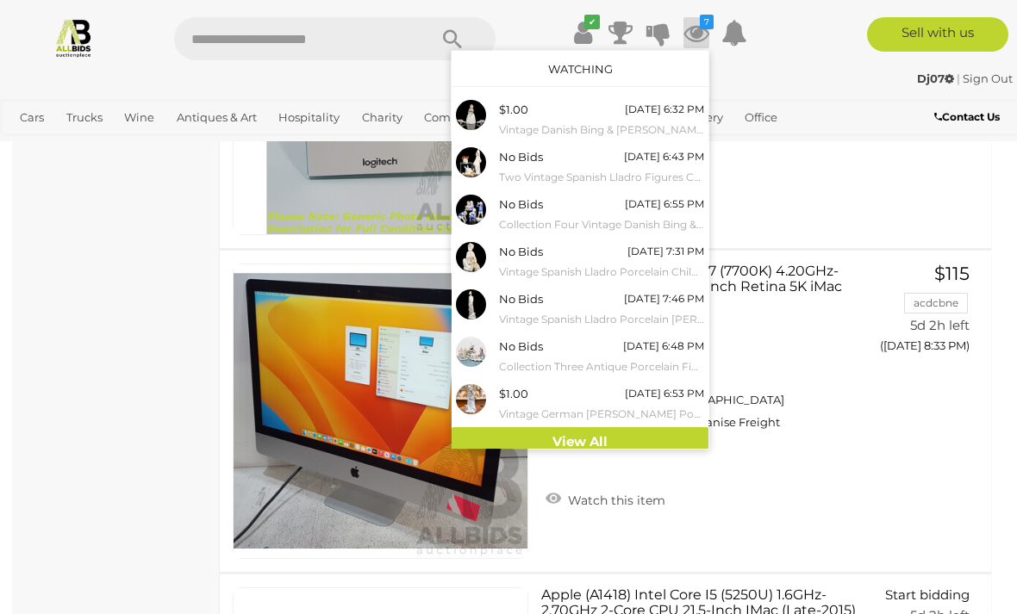
click at [842, 196] on div at bounding box center [508, 307] width 1017 height 614
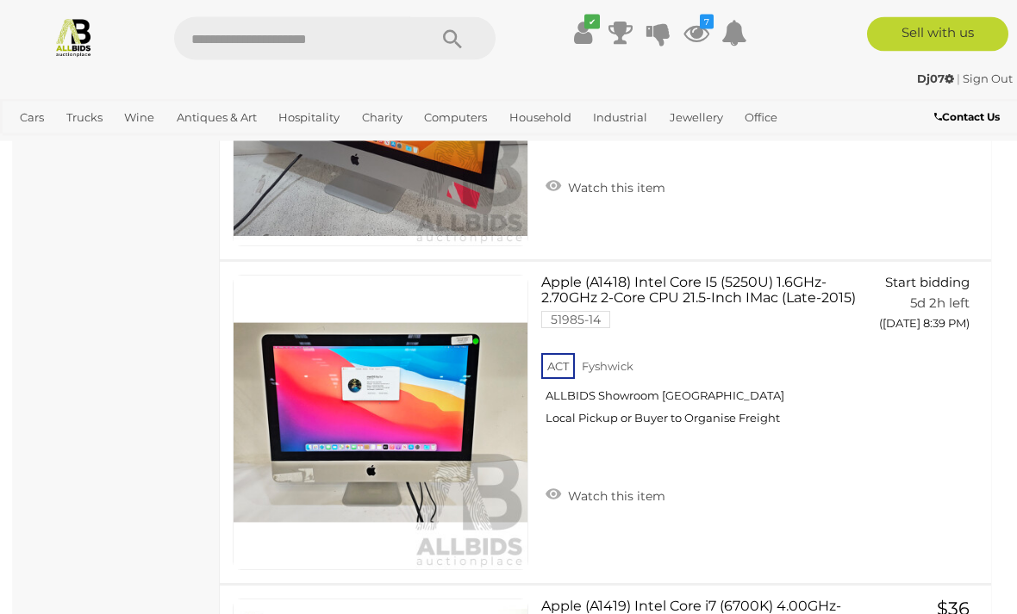
scroll to position [3768, 0]
click at [938, 354] on span "BID PAGE" at bounding box center [918, 359] width 65 height 17
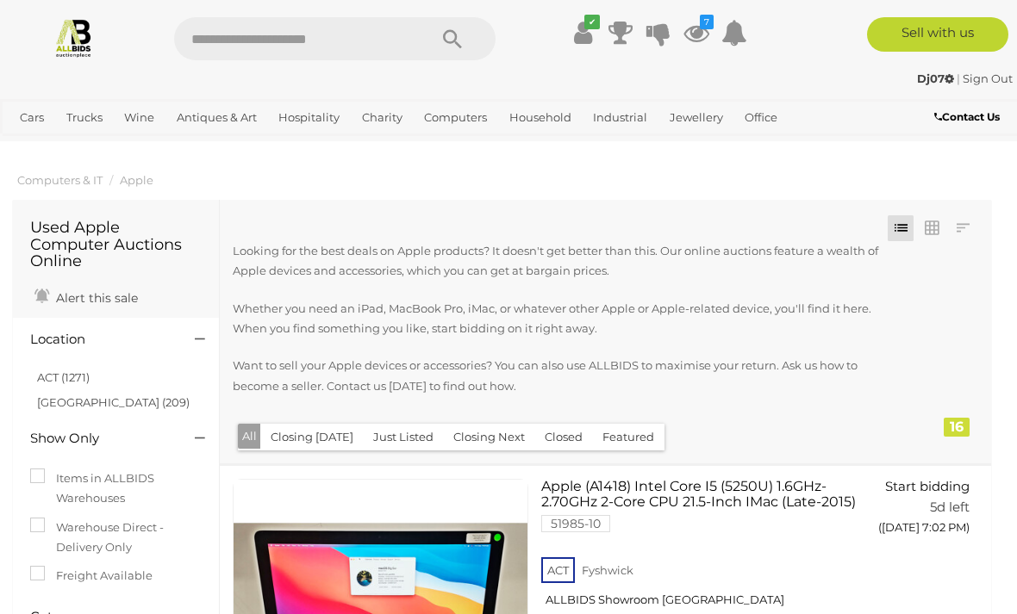
click at [88, 373] on link "ACT (1271)" at bounding box center [63, 378] width 53 height 14
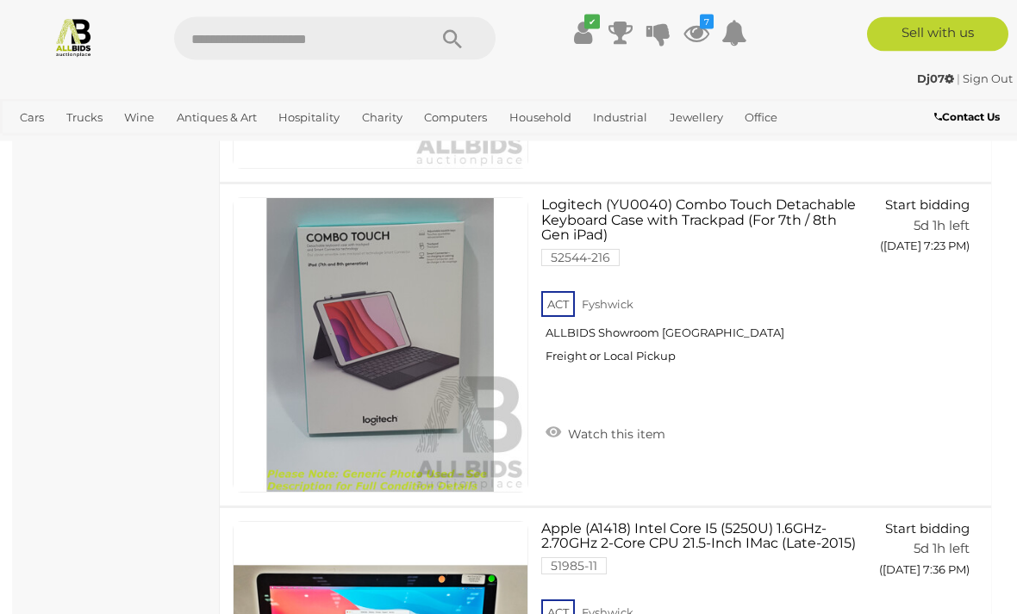
scroll to position [930, 0]
click at [924, 284] on button "GO TO BID PAGE" at bounding box center [918, 282] width 111 height 34
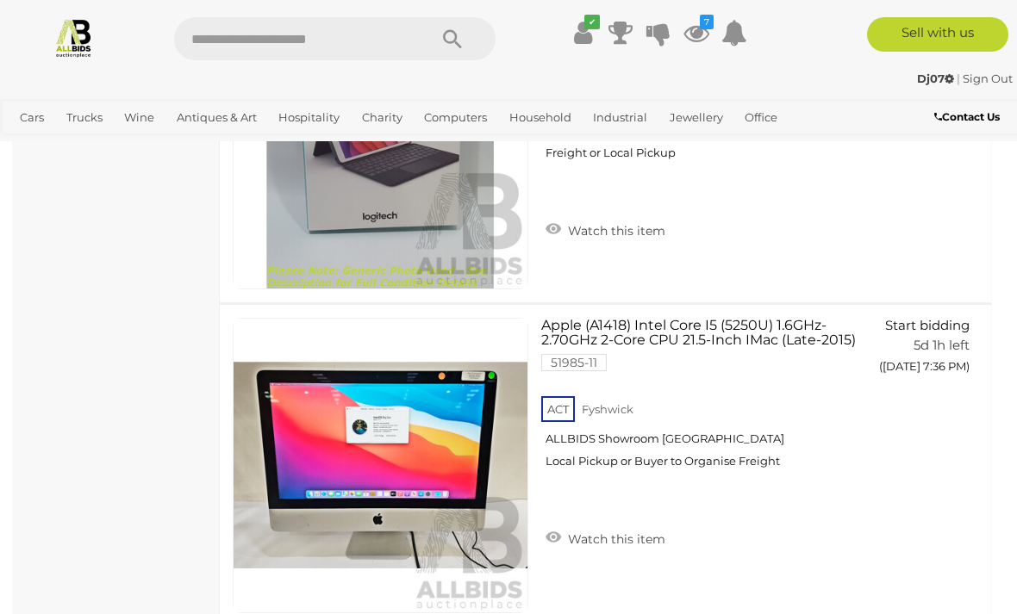
scroll to position [1128, 0]
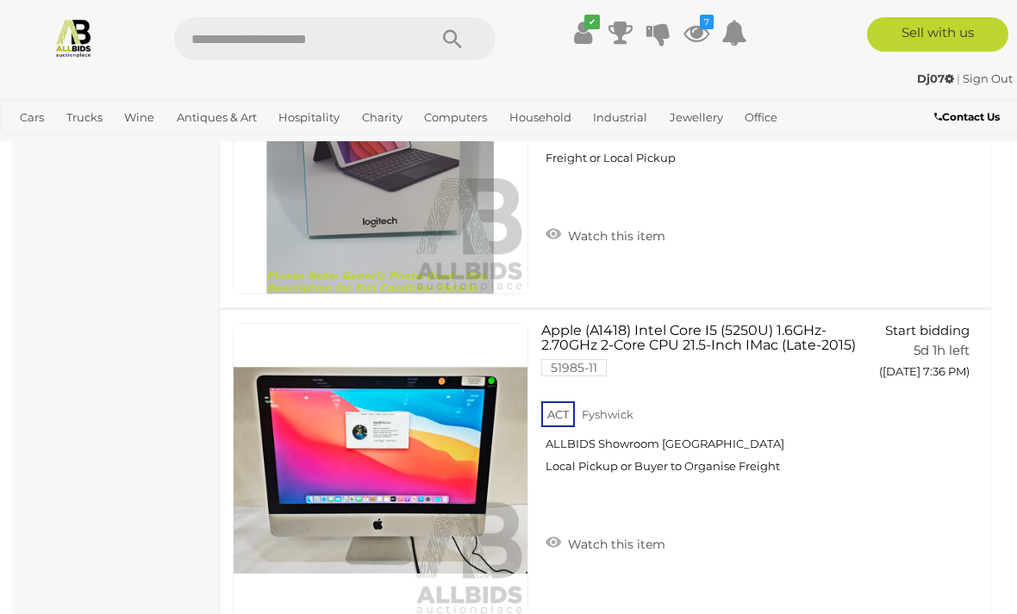
click at [0, 0] on link "Components (Memory, Storage, Cards)" at bounding box center [0, 0] width 0 height 0
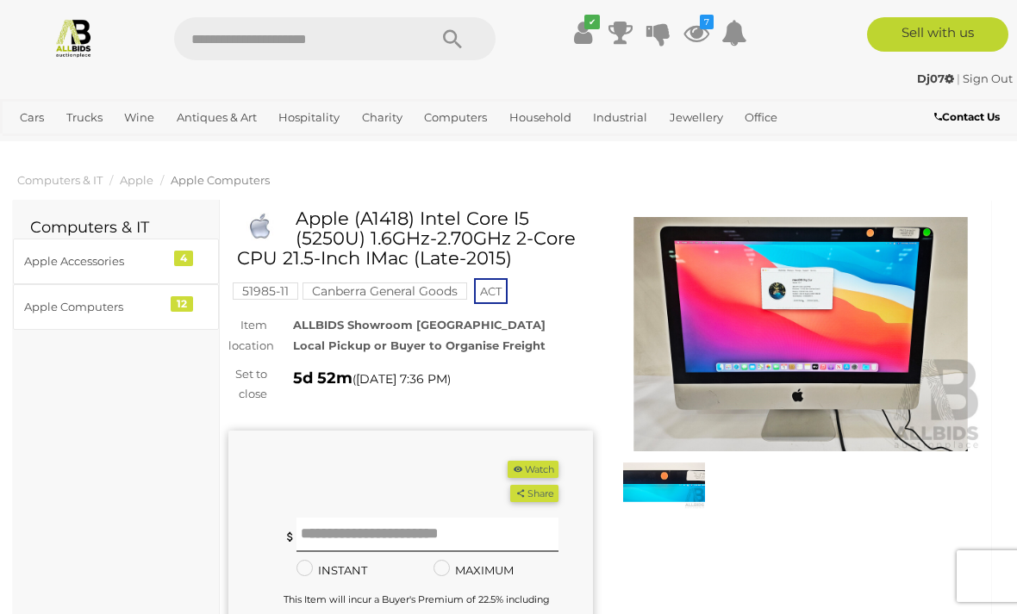
click at [540, 461] on button "Watch" at bounding box center [533, 470] width 50 height 18
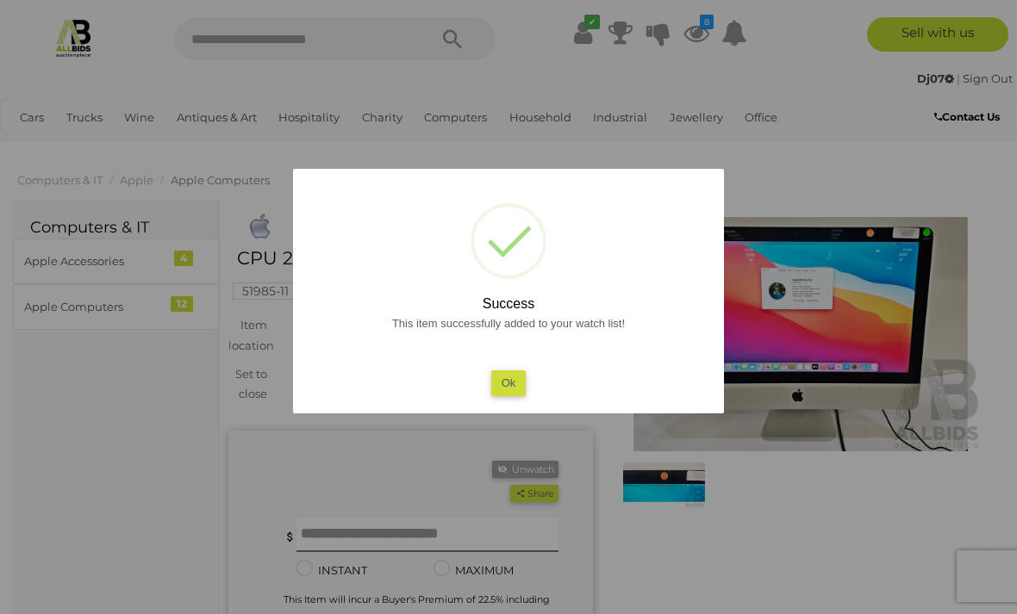
click at [516, 374] on button "Ok" at bounding box center [508, 383] width 35 height 25
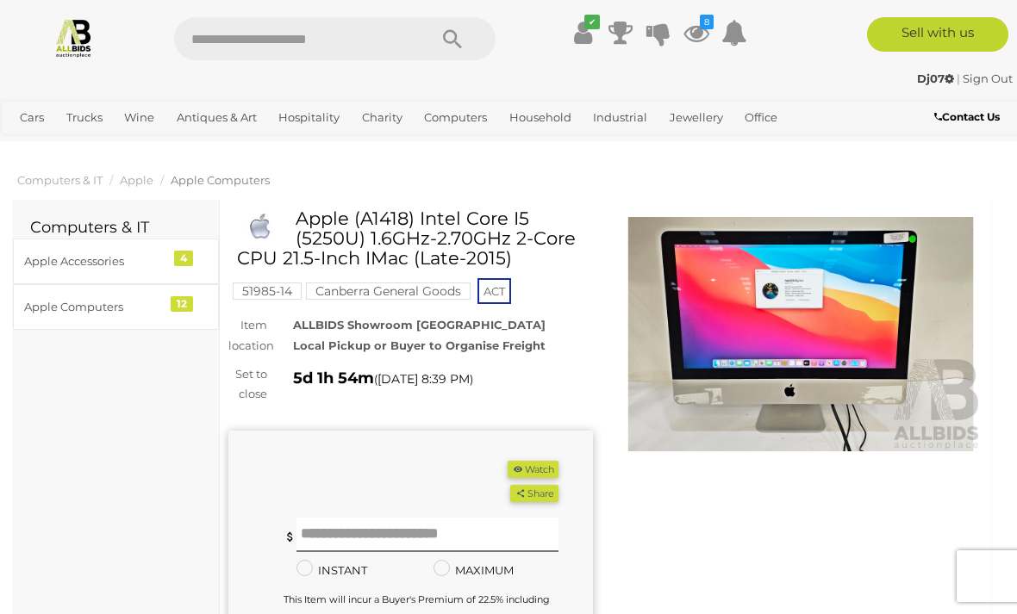
click at [540, 471] on button "Watch" at bounding box center [533, 470] width 50 height 18
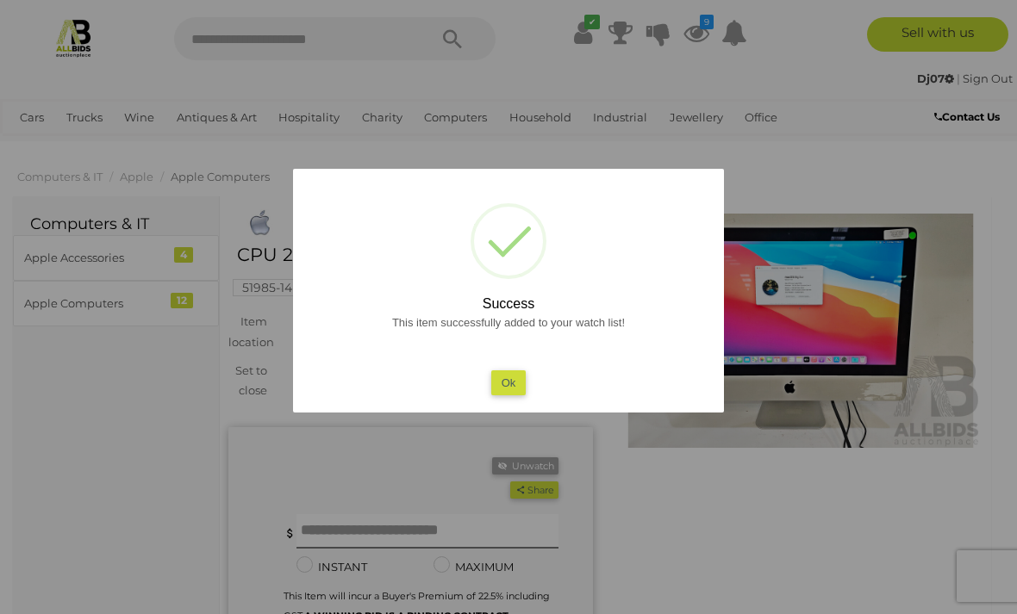
scroll to position [5, 0]
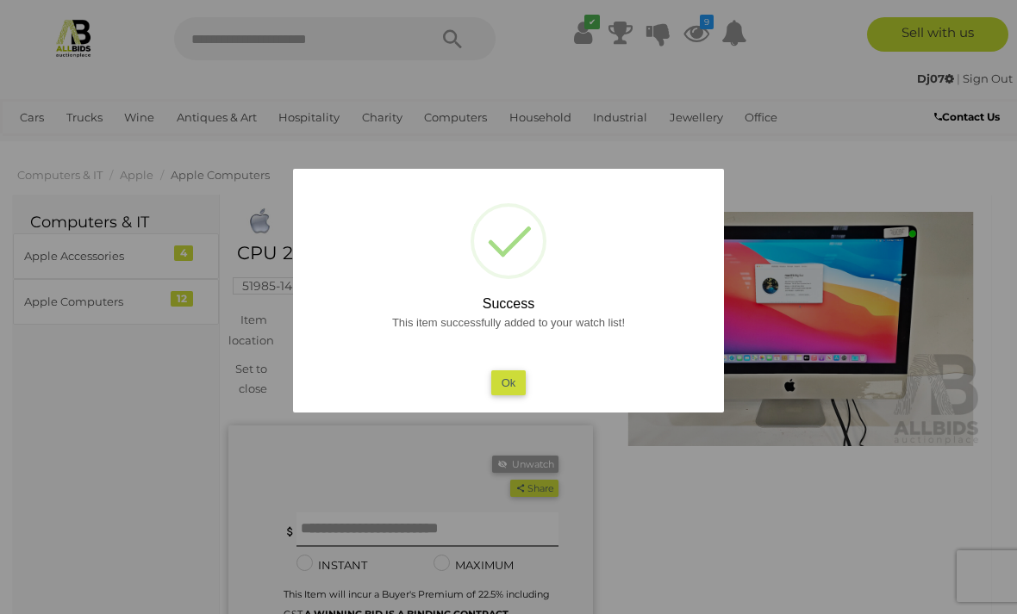
click at [510, 411] on div "? ! i Success This item successfully added to your watch list! Ok OK Cancel ×" at bounding box center [508, 291] width 431 height 245
click at [518, 361] on div "This item successfully added to your watch list! Ok" at bounding box center [508, 354] width 396 height 83
click at [504, 377] on button "Ok" at bounding box center [508, 383] width 35 height 25
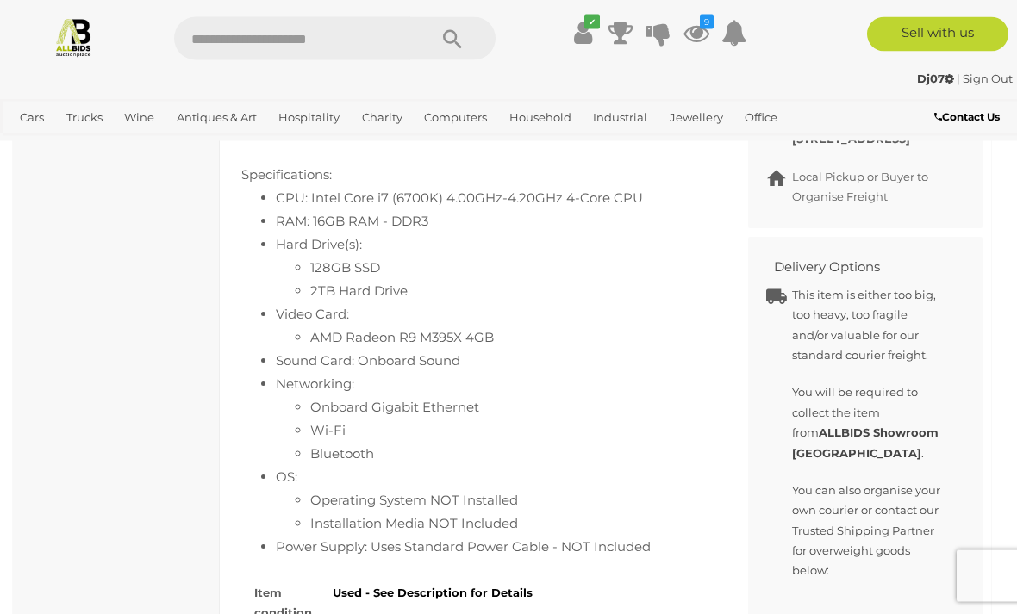
scroll to position [930, 0]
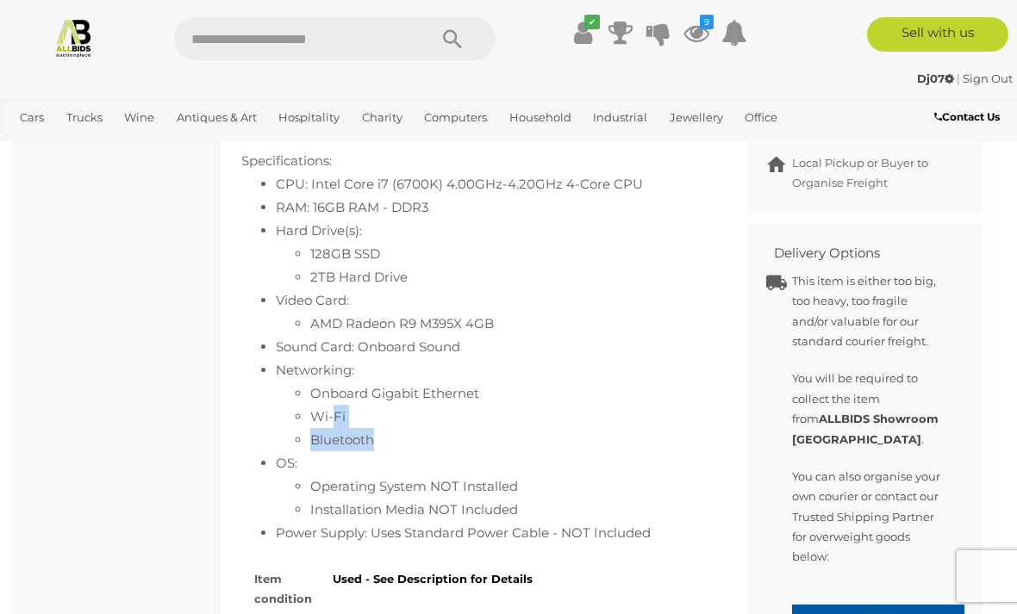
click at [233, 431] on div "Condition: Powers On - Item has NOT been Tested Further. Please Note: Item may …" at bounding box center [475, 304] width 494 height 496
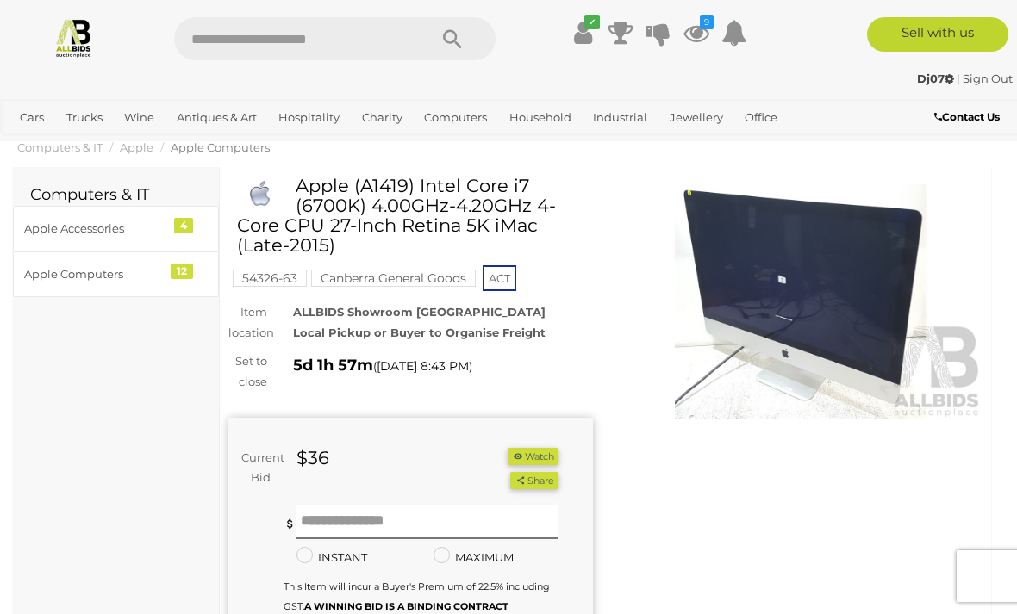
scroll to position [53, 0]
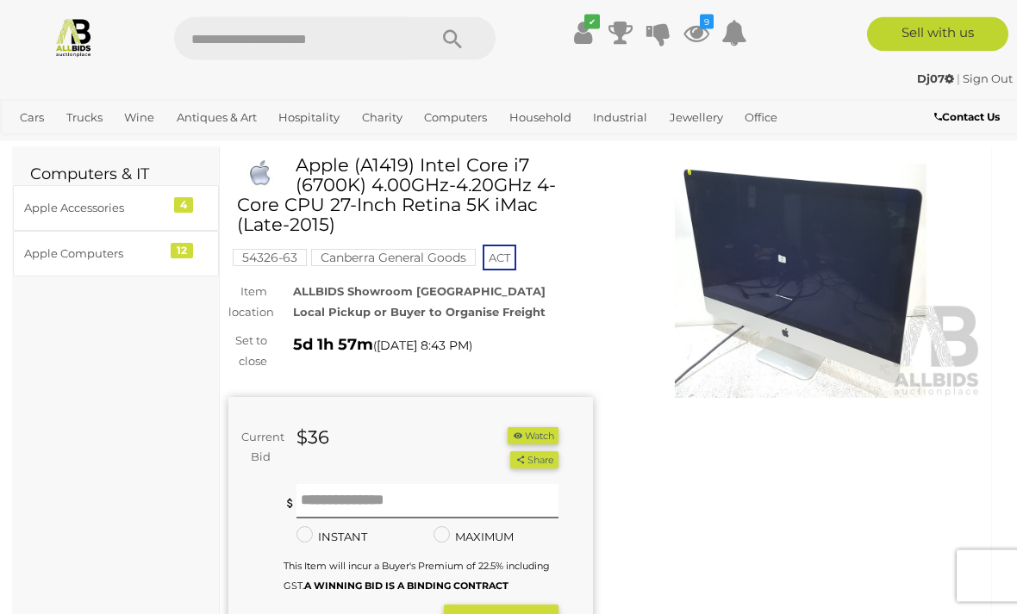
click at [541, 440] on button "Watch" at bounding box center [533, 437] width 50 height 18
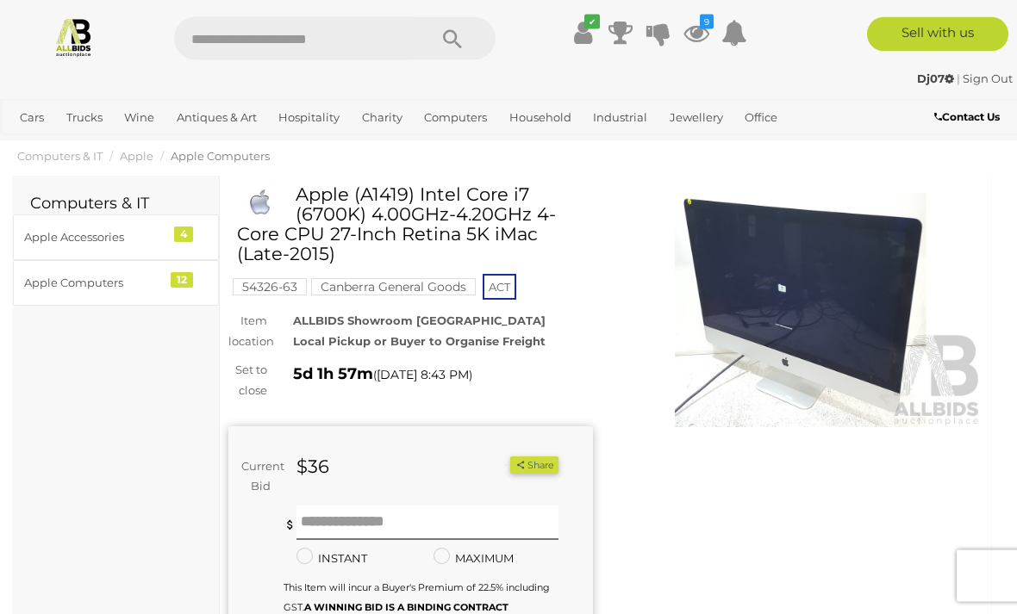
scroll to position [0, 0]
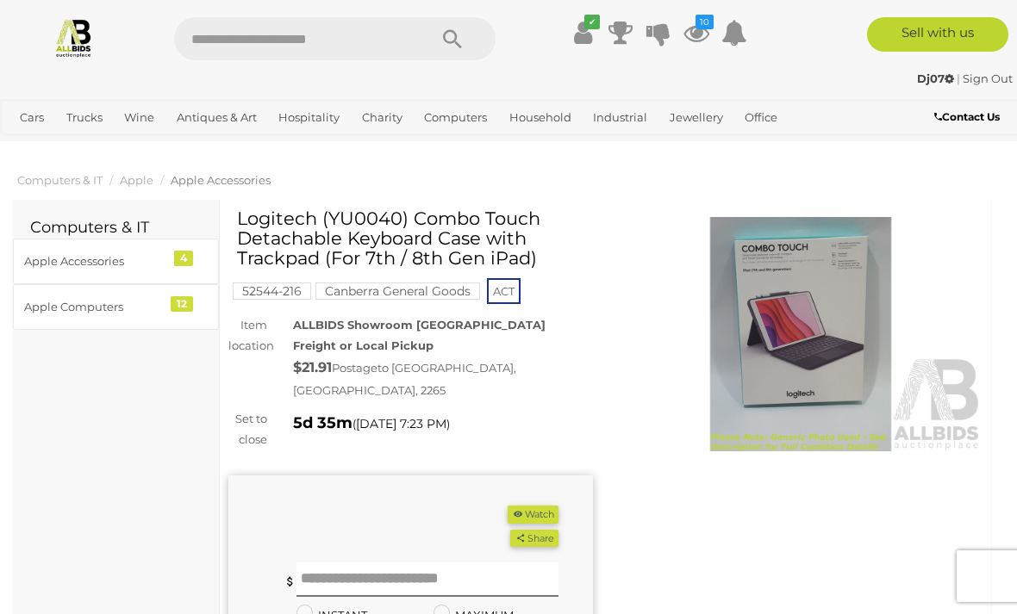
click at [547, 506] on button "Watch" at bounding box center [533, 515] width 50 height 18
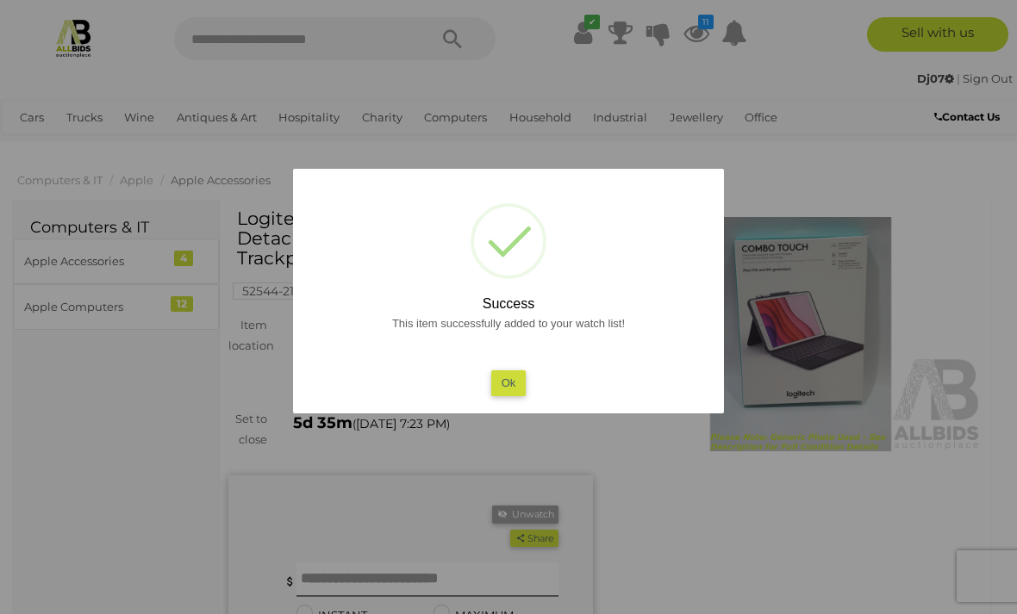
click at [522, 377] on button "Ok" at bounding box center [508, 383] width 35 height 25
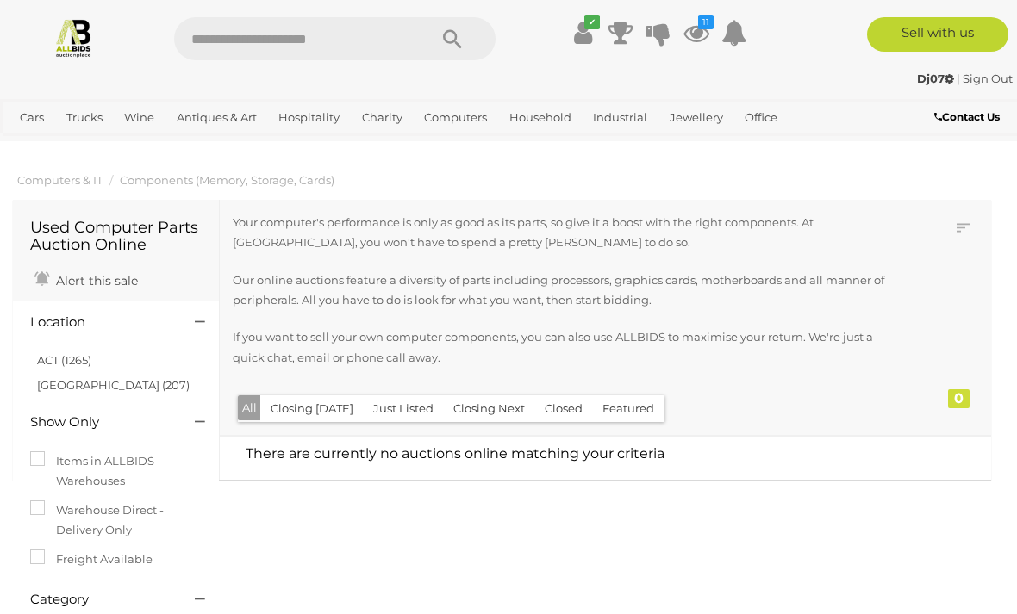
click at [826, 349] on p "If you want to sell your own computer components, you can also use ALLBIDS to m…" at bounding box center [568, 347] width 671 height 41
click at [0, 0] on link "Multimedia Accessories" at bounding box center [0, 0] width 0 height 0
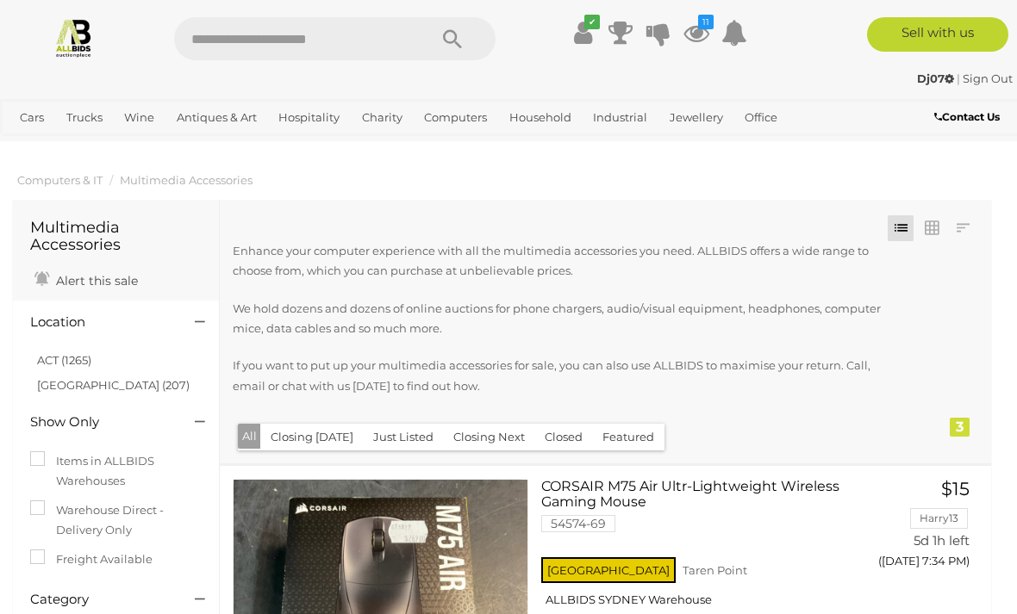
click at [0, 0] on link "Printers" at bounding box center [0, 0] width 0 height 0
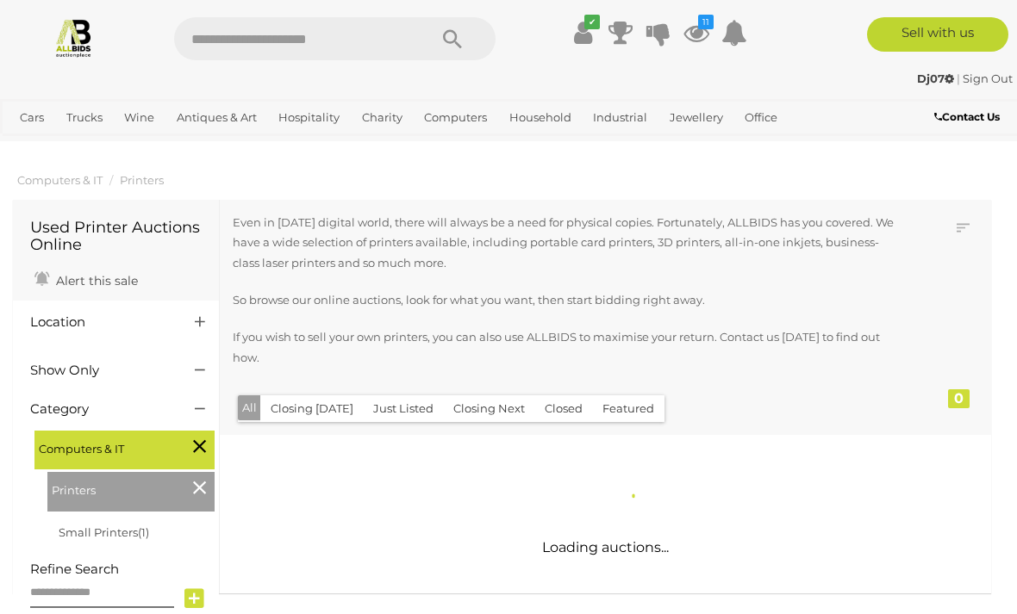
click at [989, 401] on div "Closing First Closing Last Lowest Bid Highest Bid Item Name A-Z Item Name Z-A A…" at bounding box center [605, 317] width 771 height 235
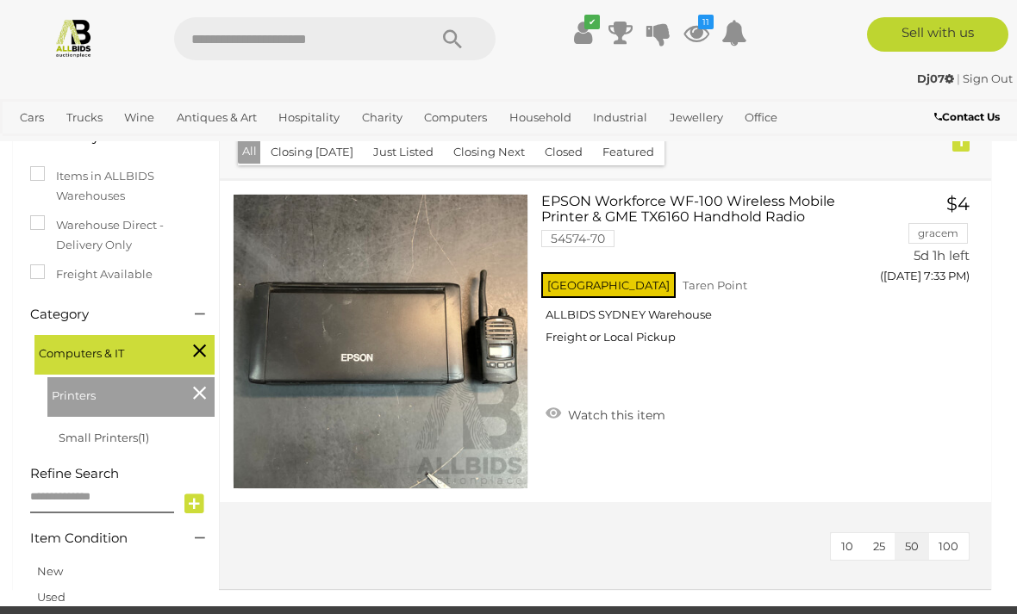
scroll to position [278, 0]
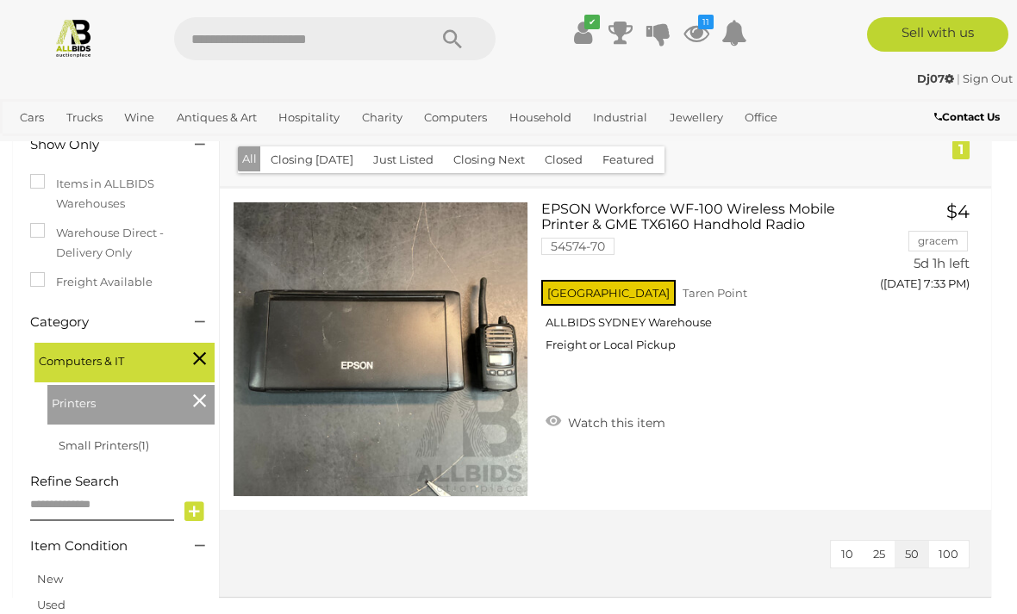
click at [0, 0] on link "Projectors" at bounding box center [0, 0] width 0 height 0
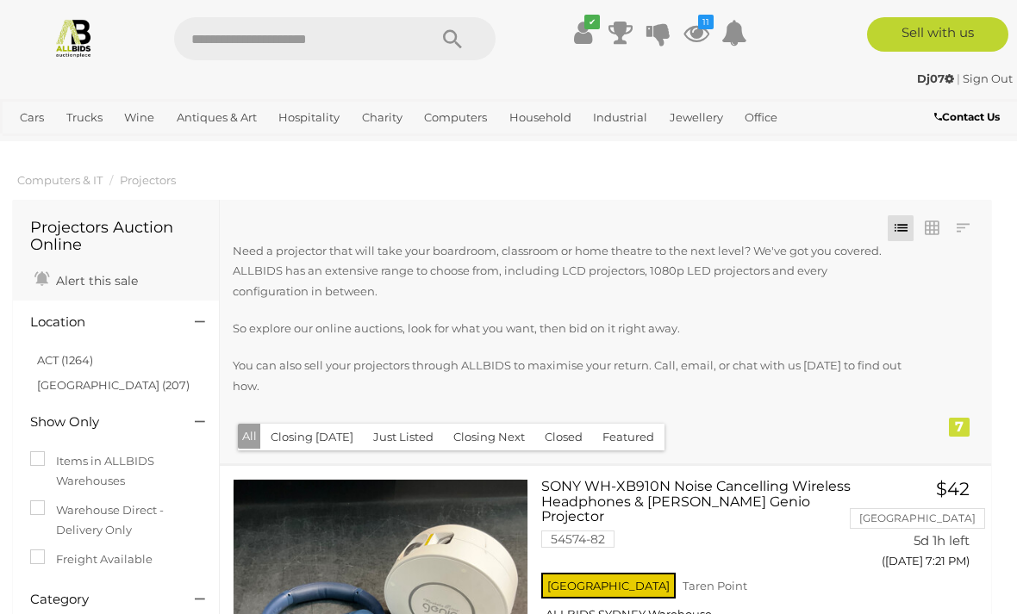
click at [0, 0] on link "Servers" at bounding box center [0, 0] width 0 height 0
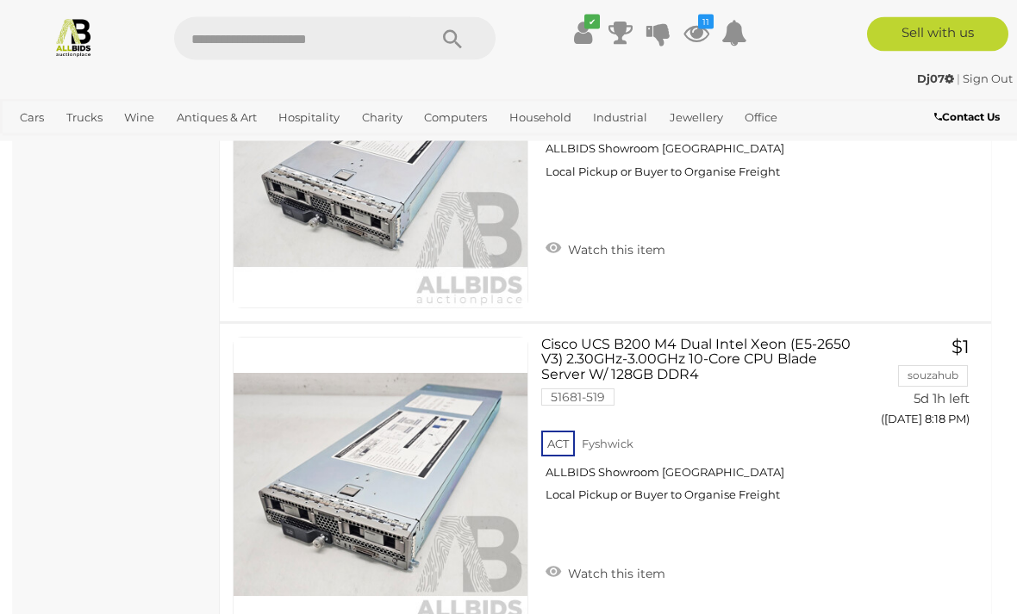
scroll to position [3321, 0]
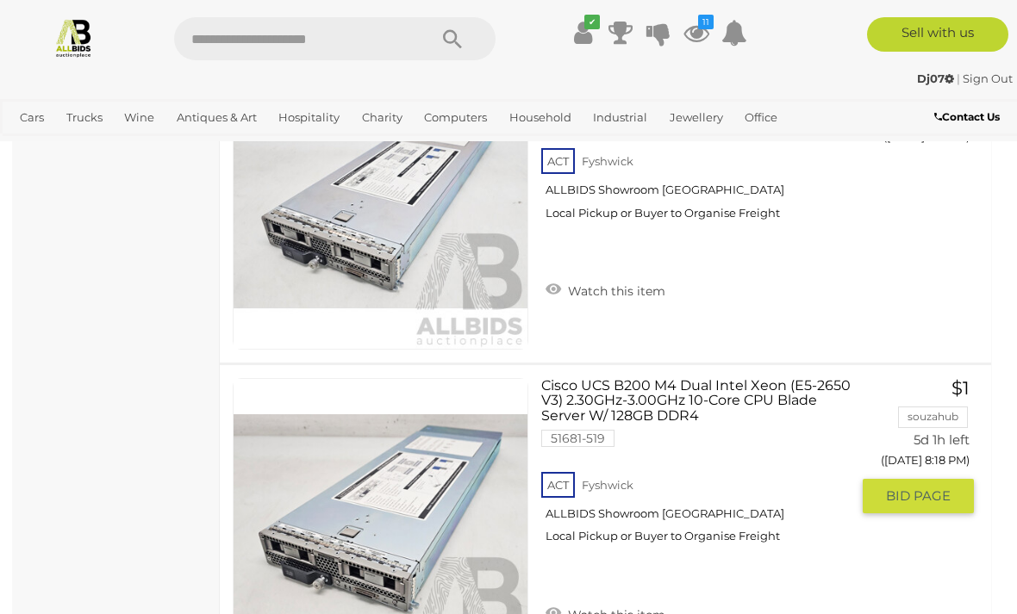
click at [934, 506] on button "GO TO BID PAGE" at bounding box center [918, 496] width 111 height 34
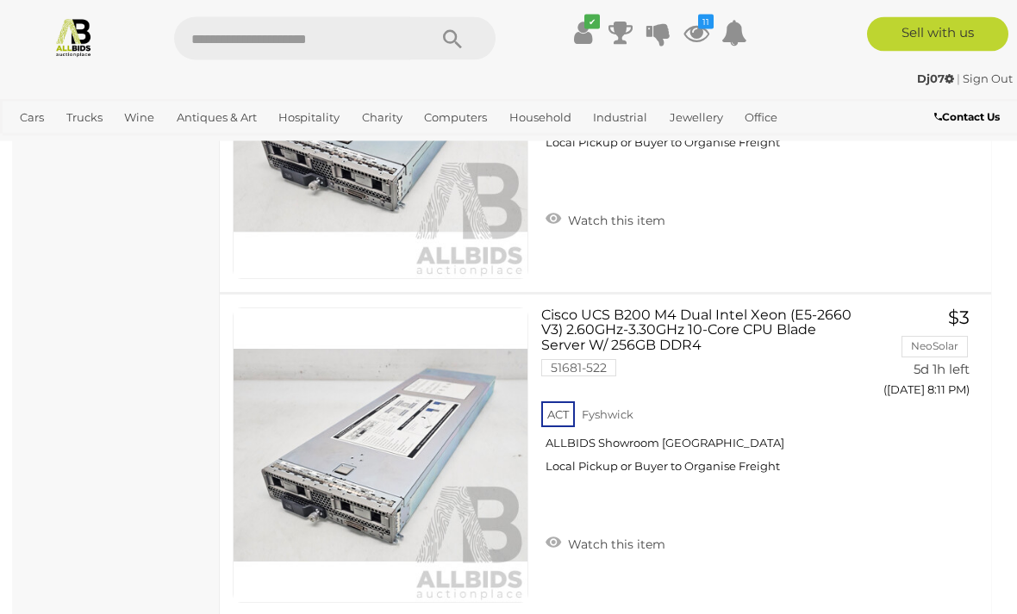
scroll to position [3067, 0]
click at [928, 432] on button "GO TO BID PAGE" at bounding box center [918, 426] width 111 height 34
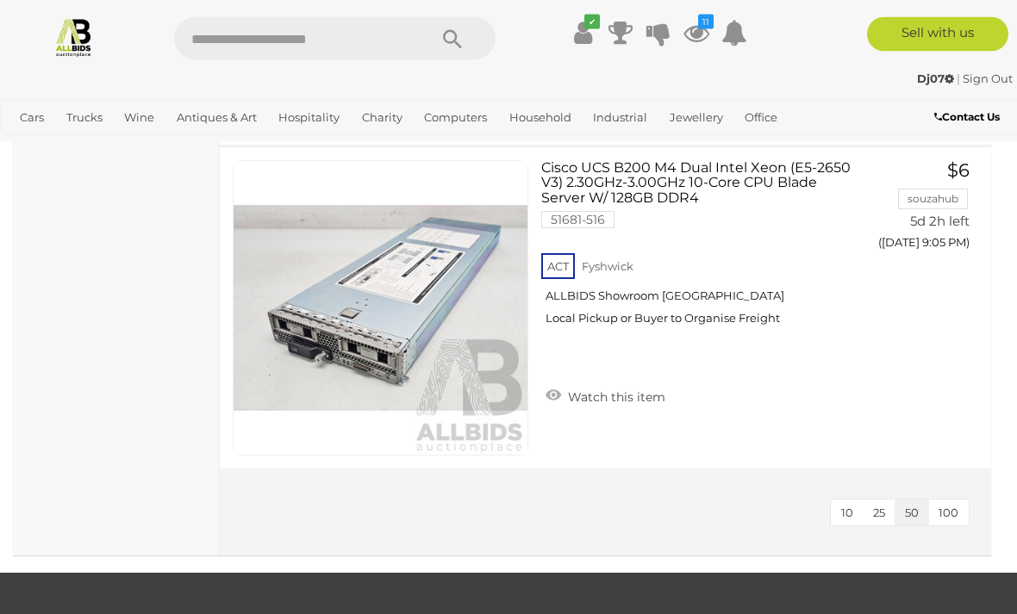
scroll to position [4191, 0]
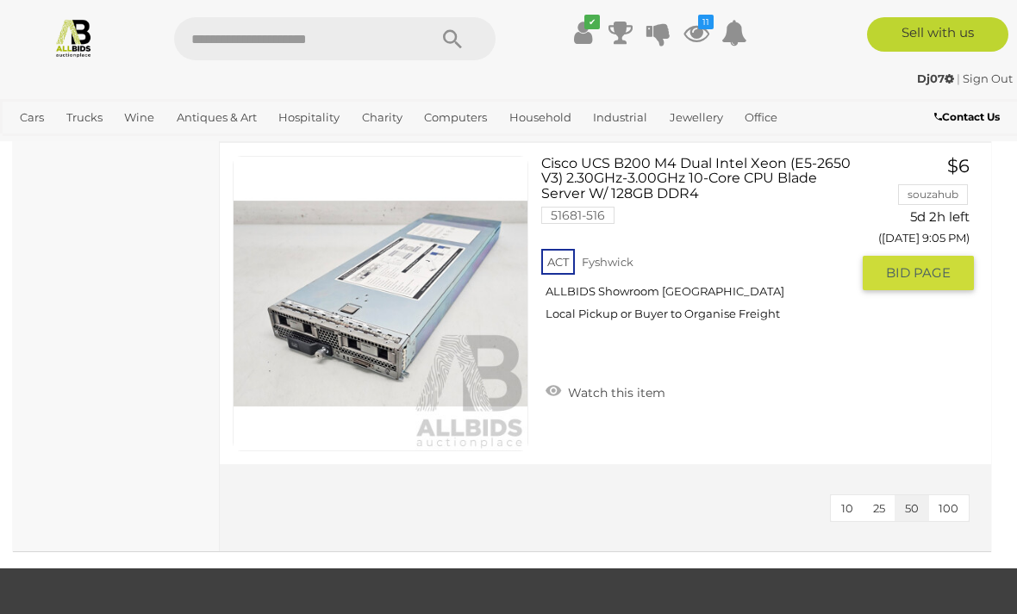
click at [923, 274] on span "BID PAGE" at bounding box center [918, 273] width 65 height 17
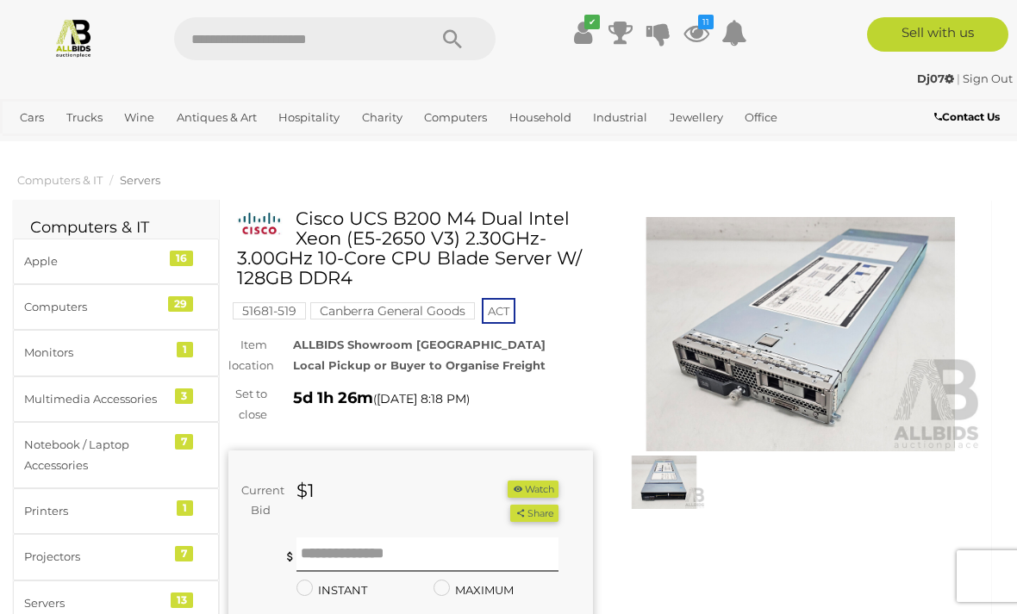
click at [808, 342] on img at bounding box center [801, 334] width 365 height 234
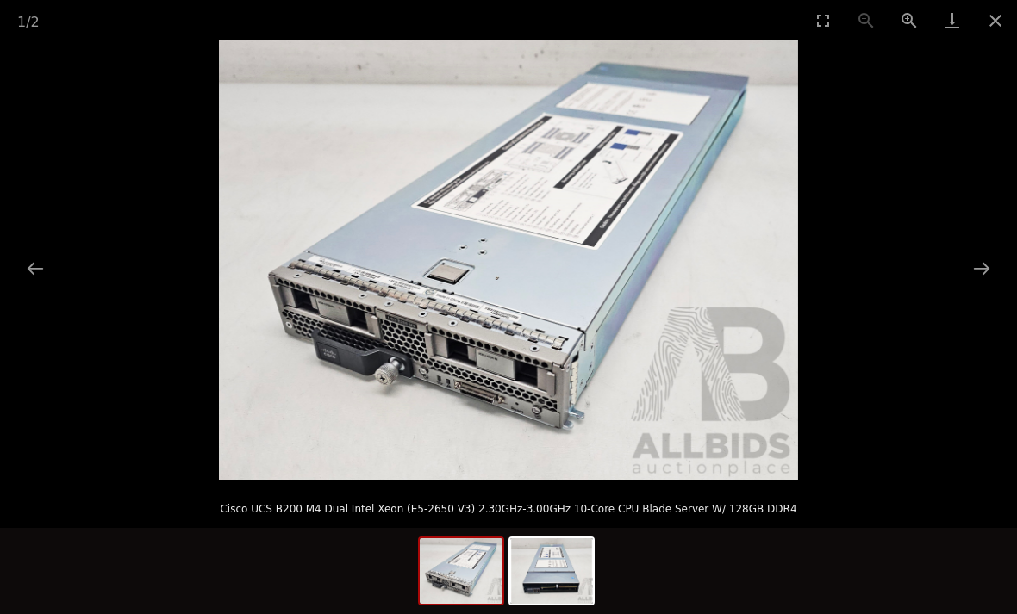
click at [1005, 22] on button "Close gallery" at bounding box center [995, 20] width 43 height 41
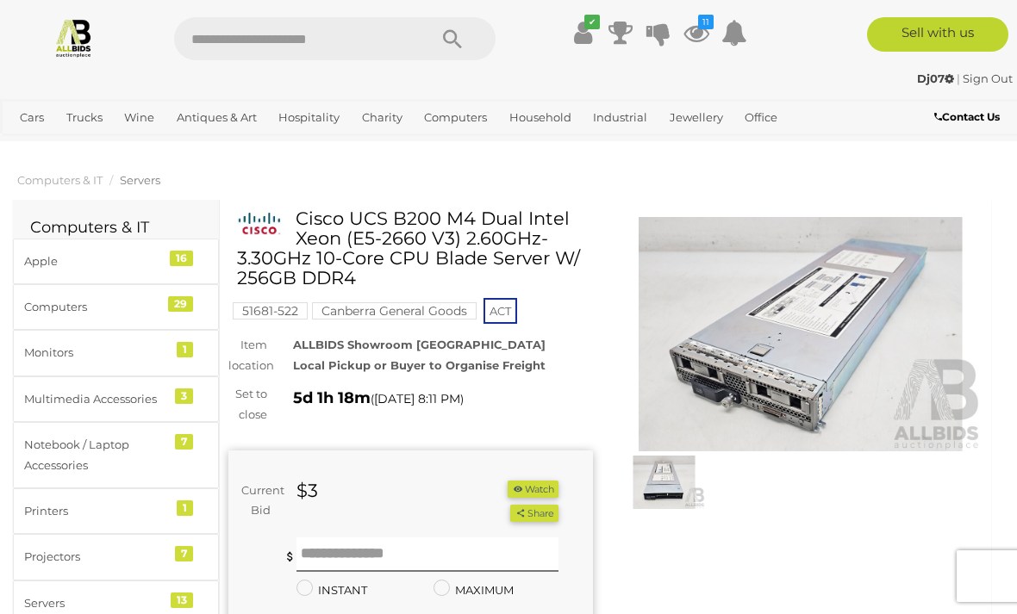
click at [661, 481] on img at bounding box center [664, 482] width 83 height 53
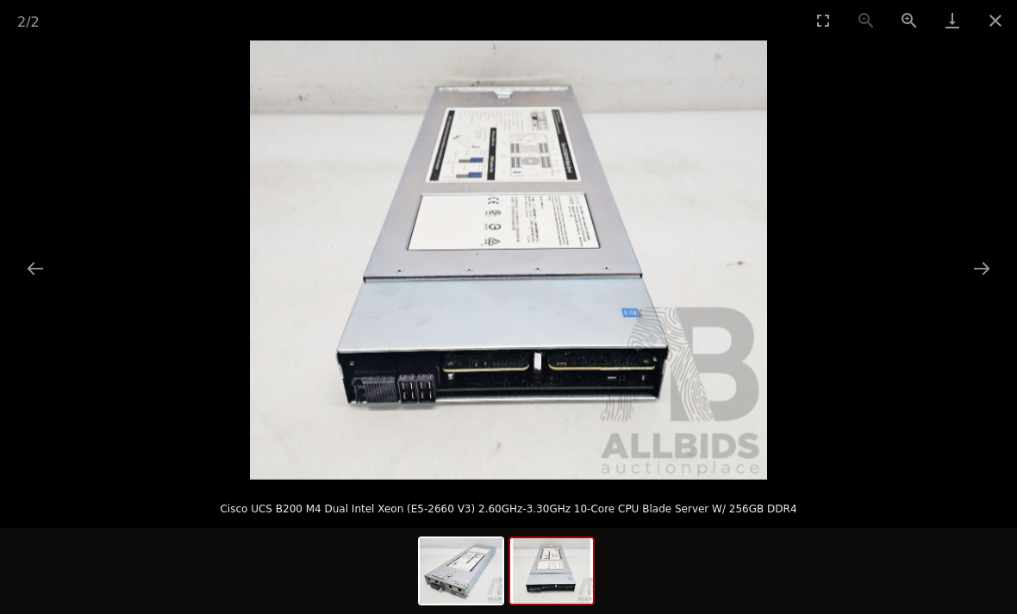
click at [1006, 253] on picture at bounding box center [508, 261] width 1017 height 440
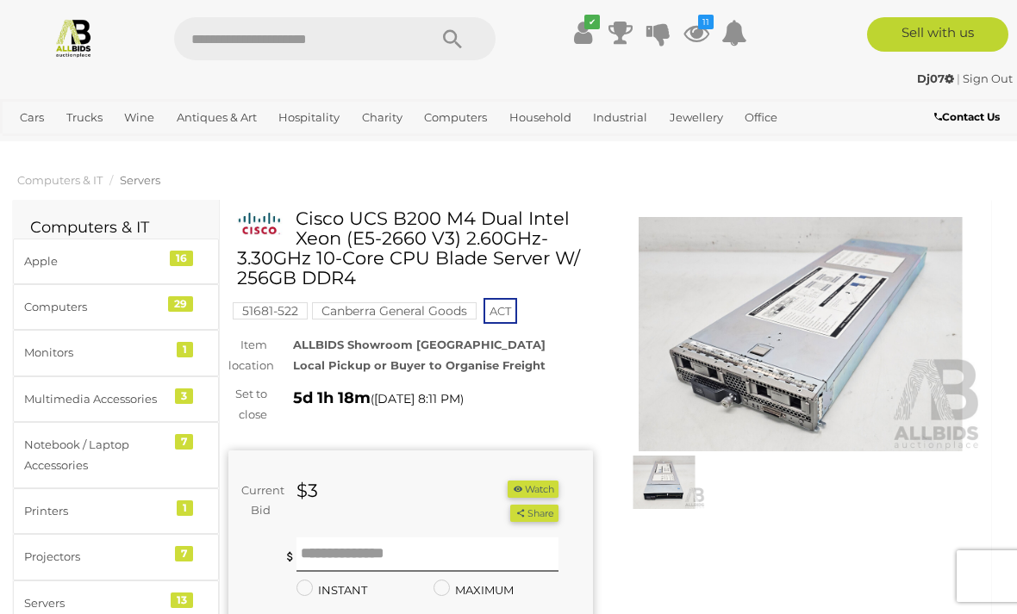
click at [1006, 253] on picture at bounding box center [508, 261] width 1017 height 440
click at [816, 359] on img at bounding box center [801, 334] width 365 height 234
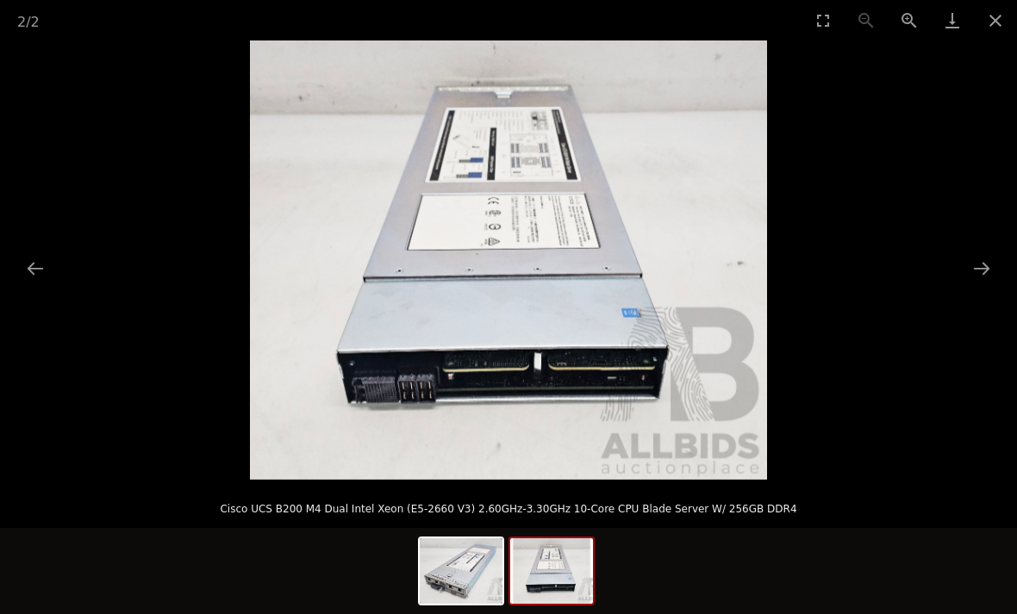
click at [525, 365] on img at bounding box center [508, 261] width 517 height 440
click at [1006, 14] on button "Close gallery" at bounding box center [995, 20] width 43 height 41
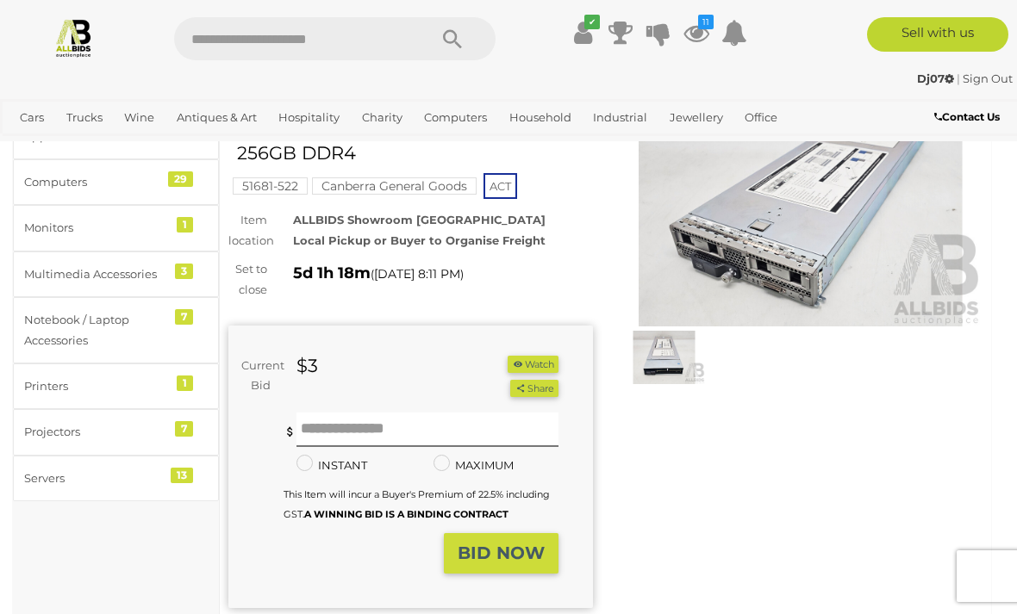
scroll to position [122, 0]
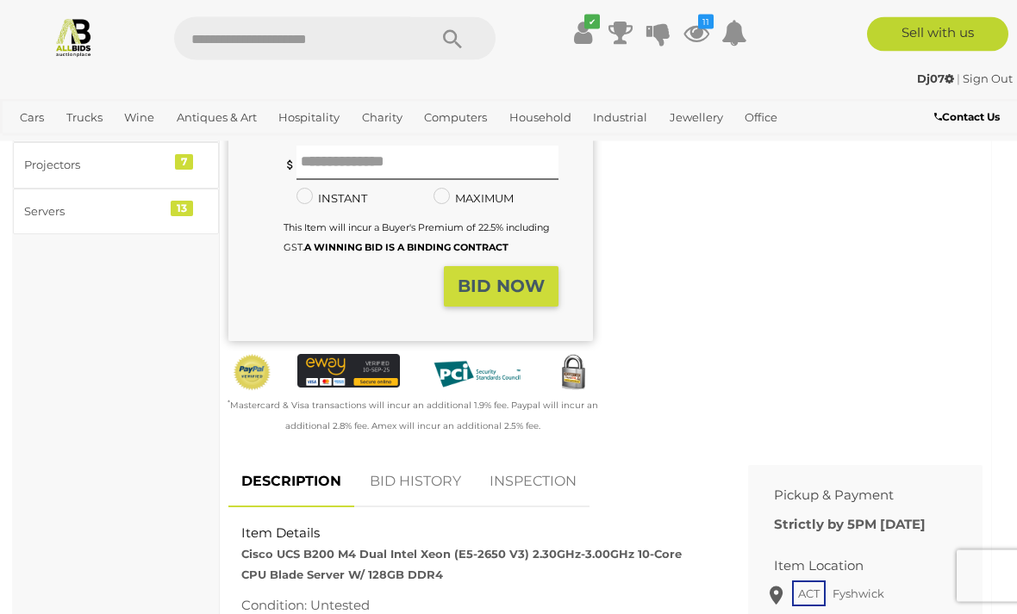
scroll to position [385, 0]
